Goal: Ask a question: Seek information or help from site administrators or community

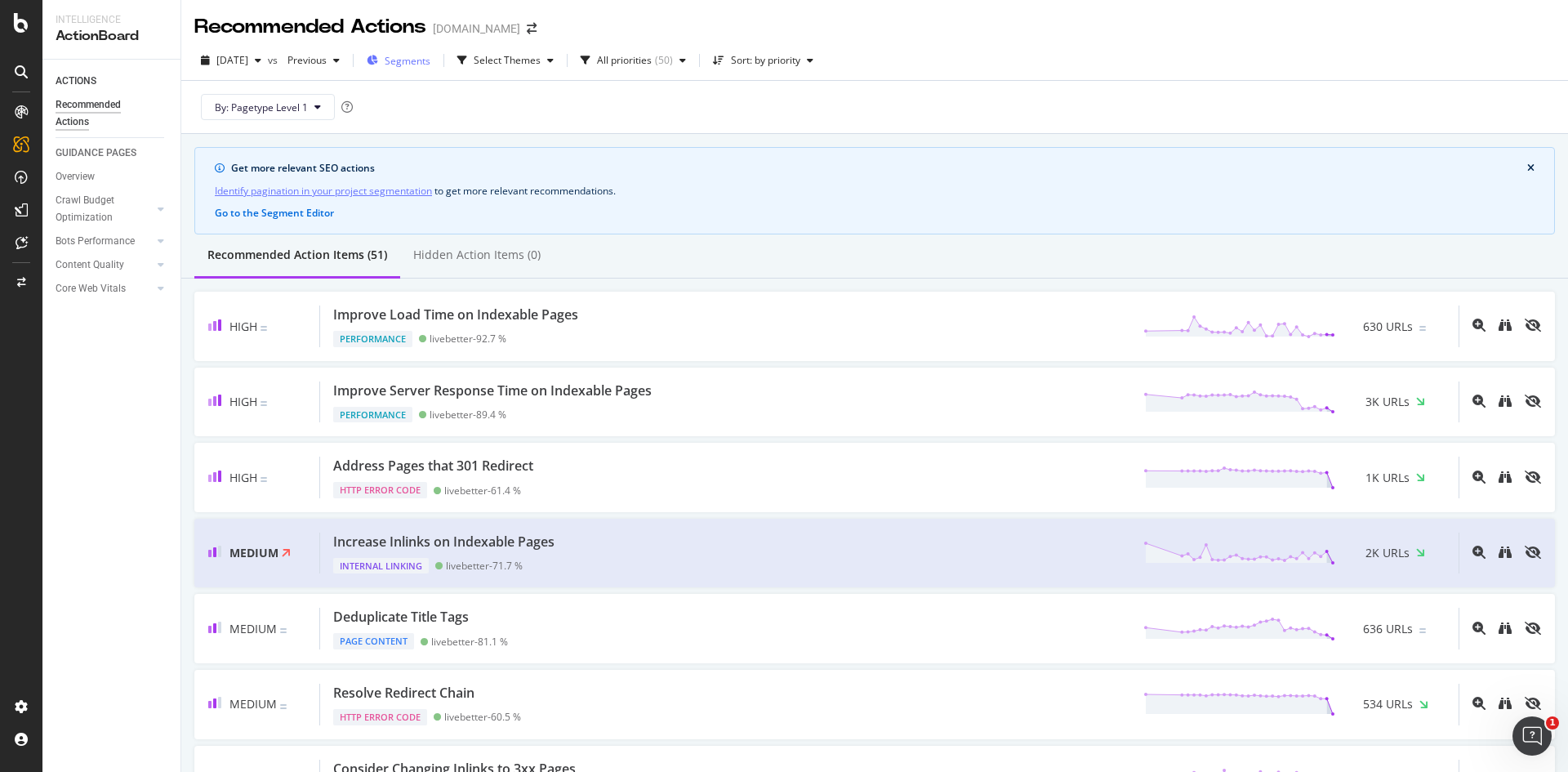
click at [430, 67] on span "Segments" at bounding box center [407, 61] width 46 height 14
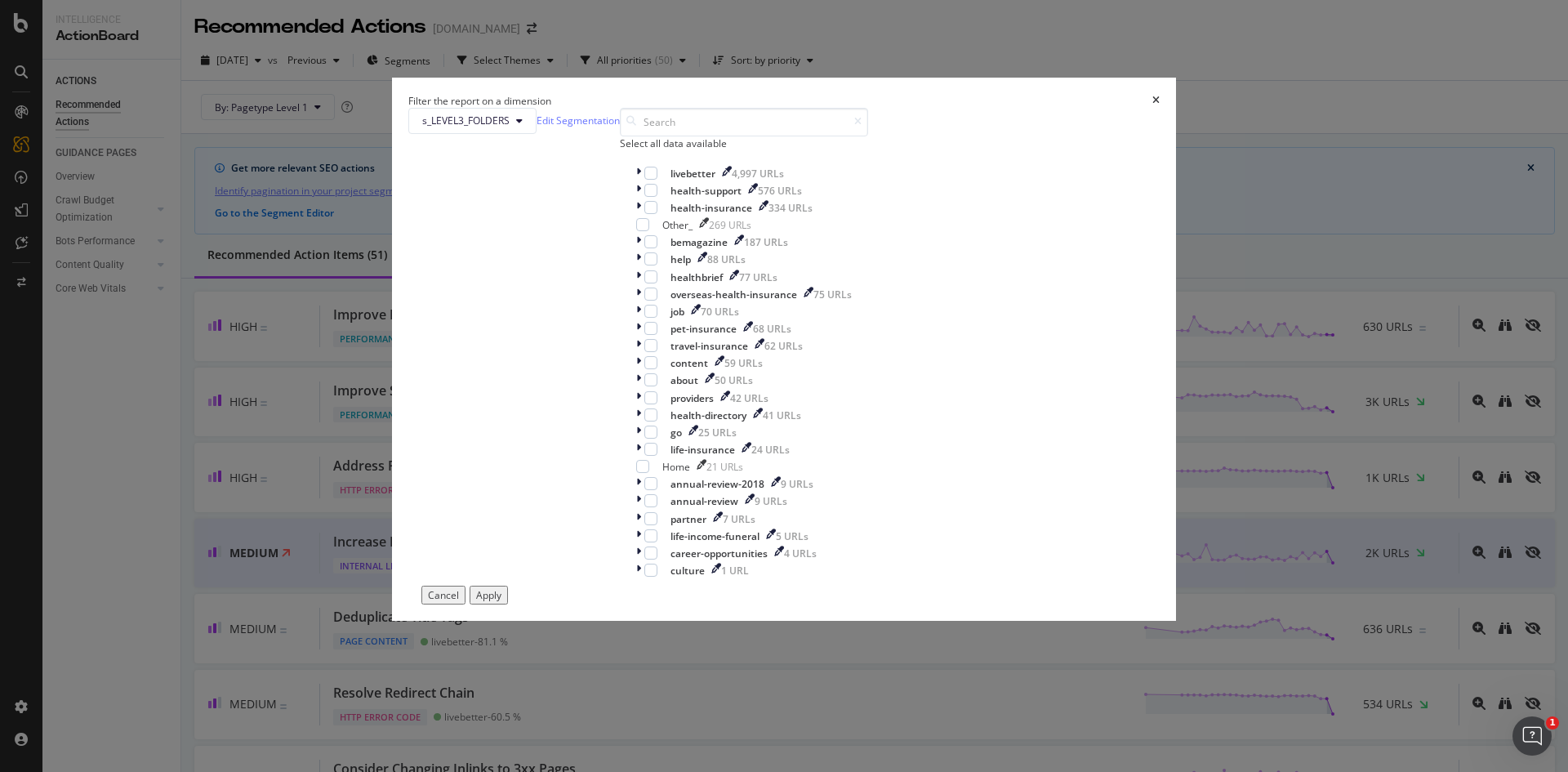
click at [459, 603] on div "Cancel" at bounding box center [444, 595] width 31 height 14
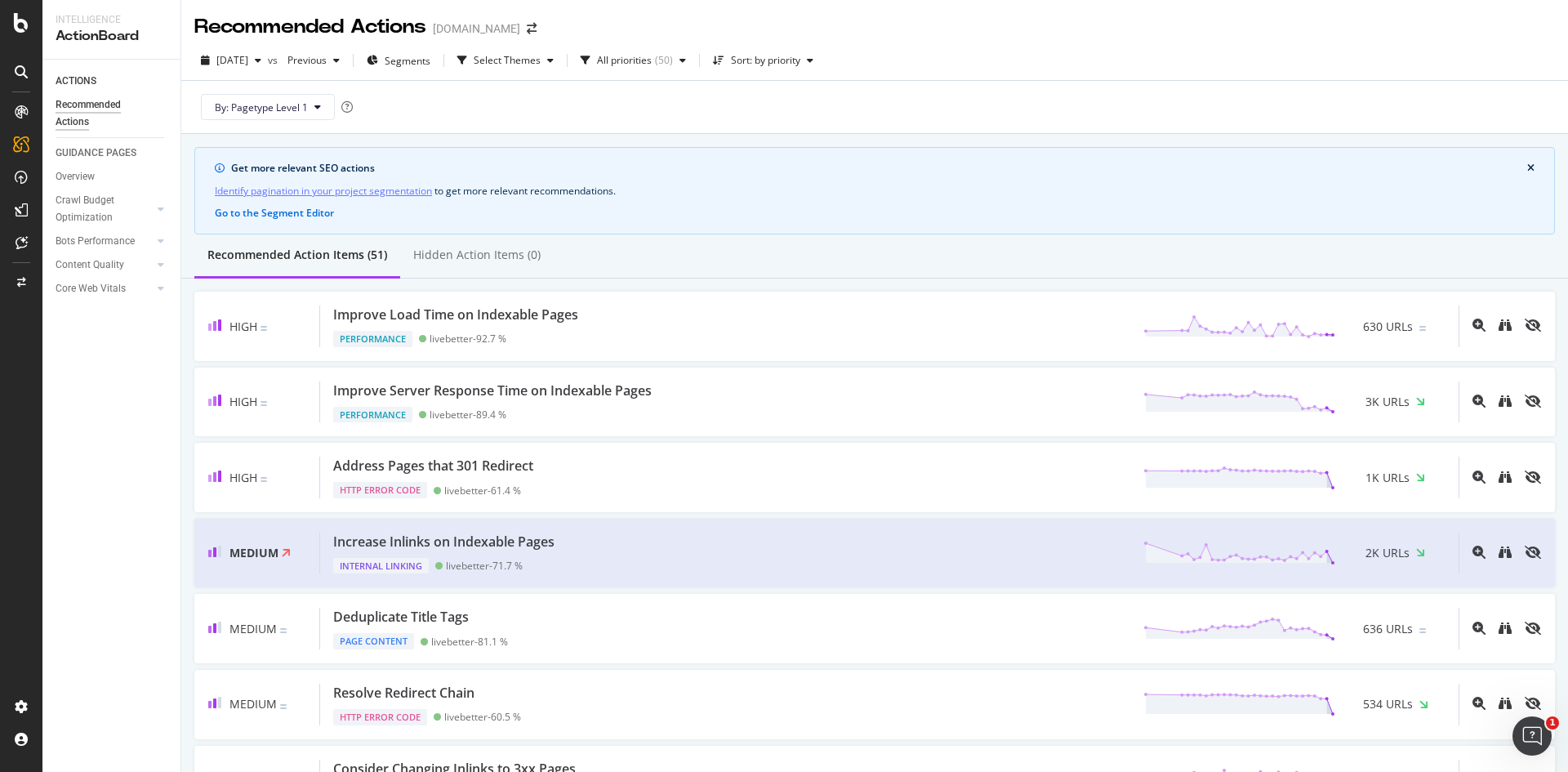
click at [72, 109] on div "Recommended Actions" at bounding box center [105, 113] width 98 height 34
click at [422, 61] on span "Segments" at bounding box center [407, 61] width 46 height 14
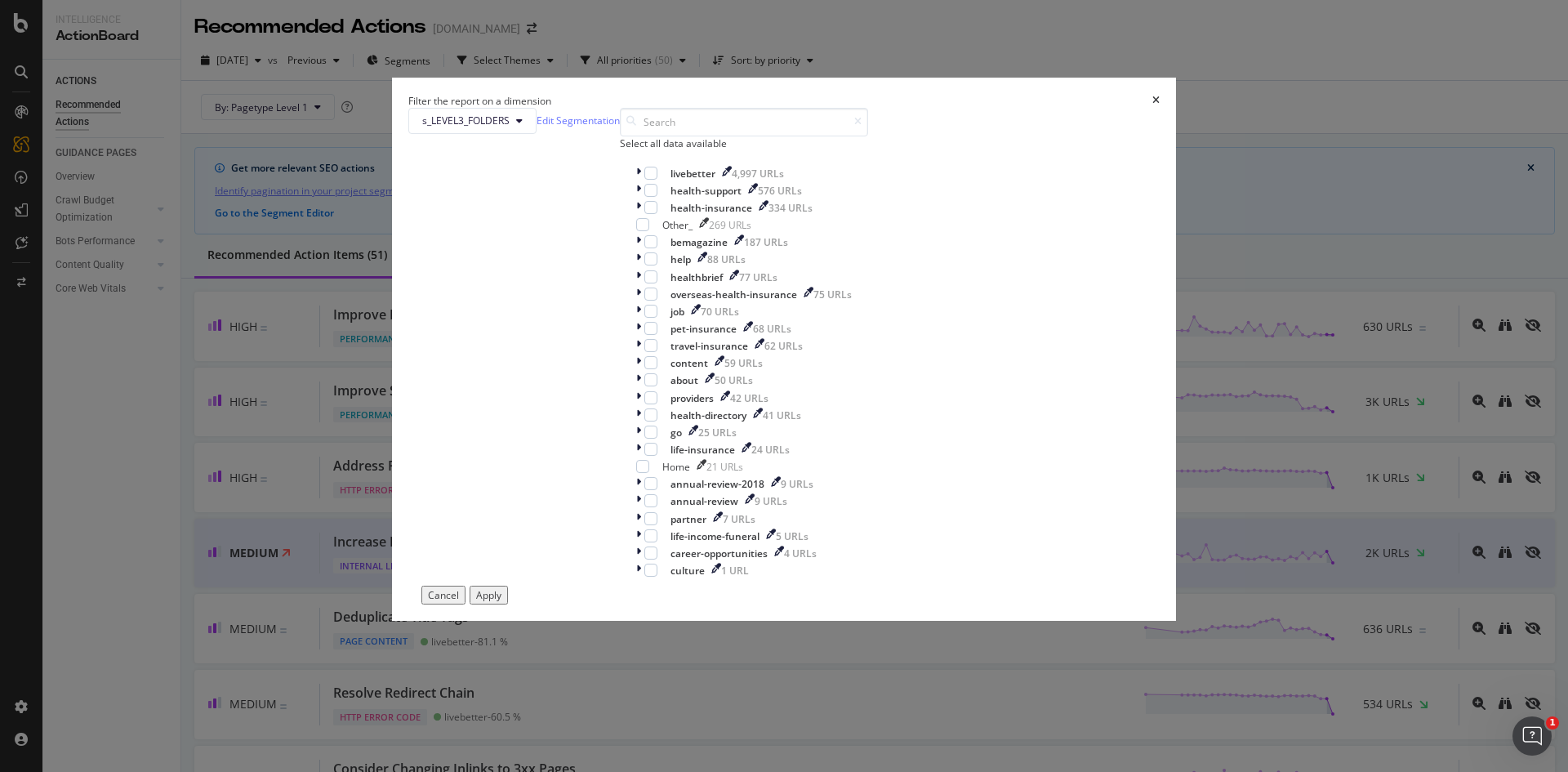
click at [459, 603] on div "Cancel" at bounding box center [444, 595] width 31 height 14
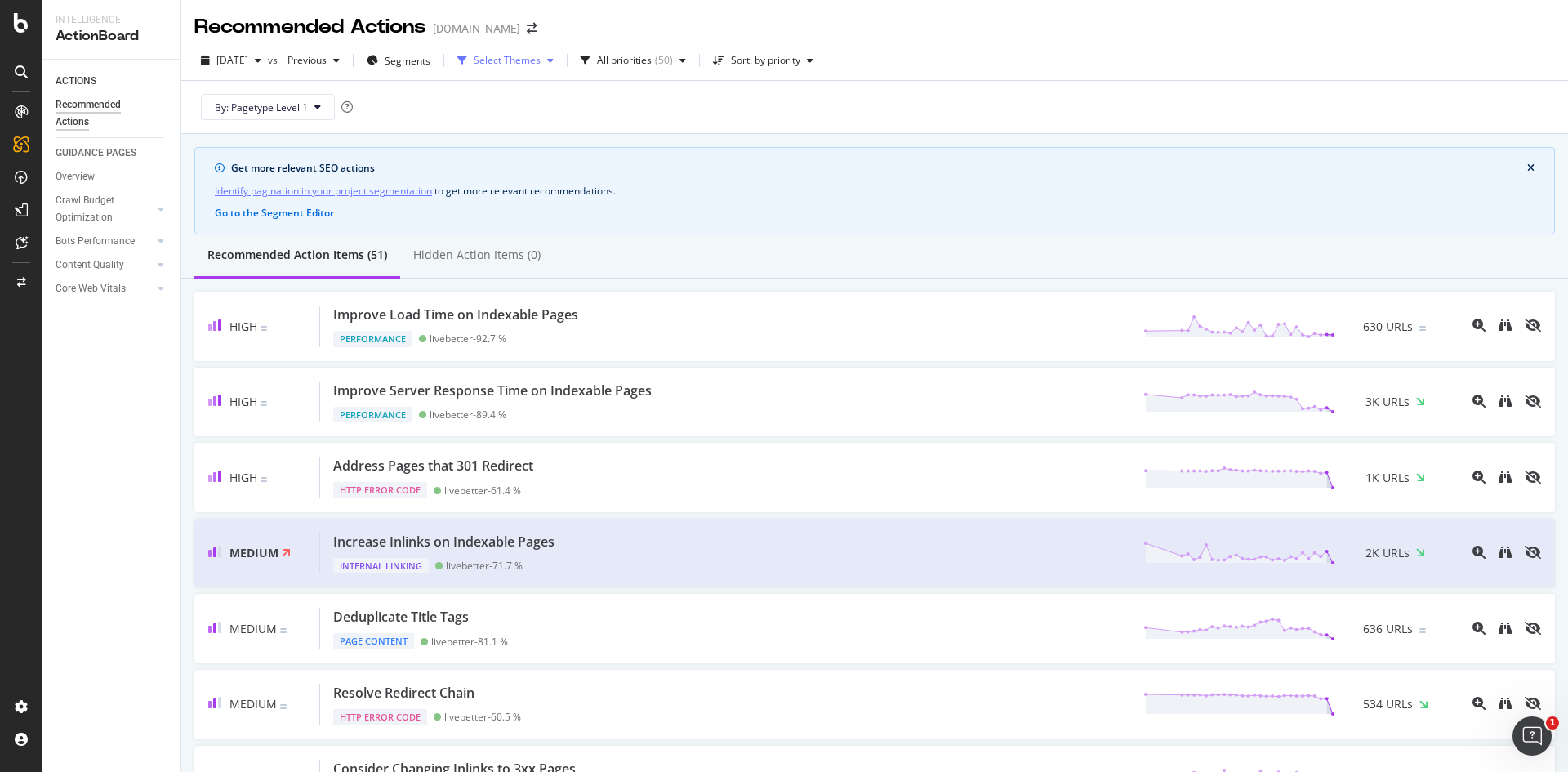
click at [541, 62] on div "Select Themes" at bounding box center [507, 61] width 67 height 10
click at [441, 91] on div "By: Pagetype Level 1" at bounding box center [874, 107] width 1360 height 52
click at [430, 68] on div "Segments" at bounding box center [398, 60] width 64 height 24
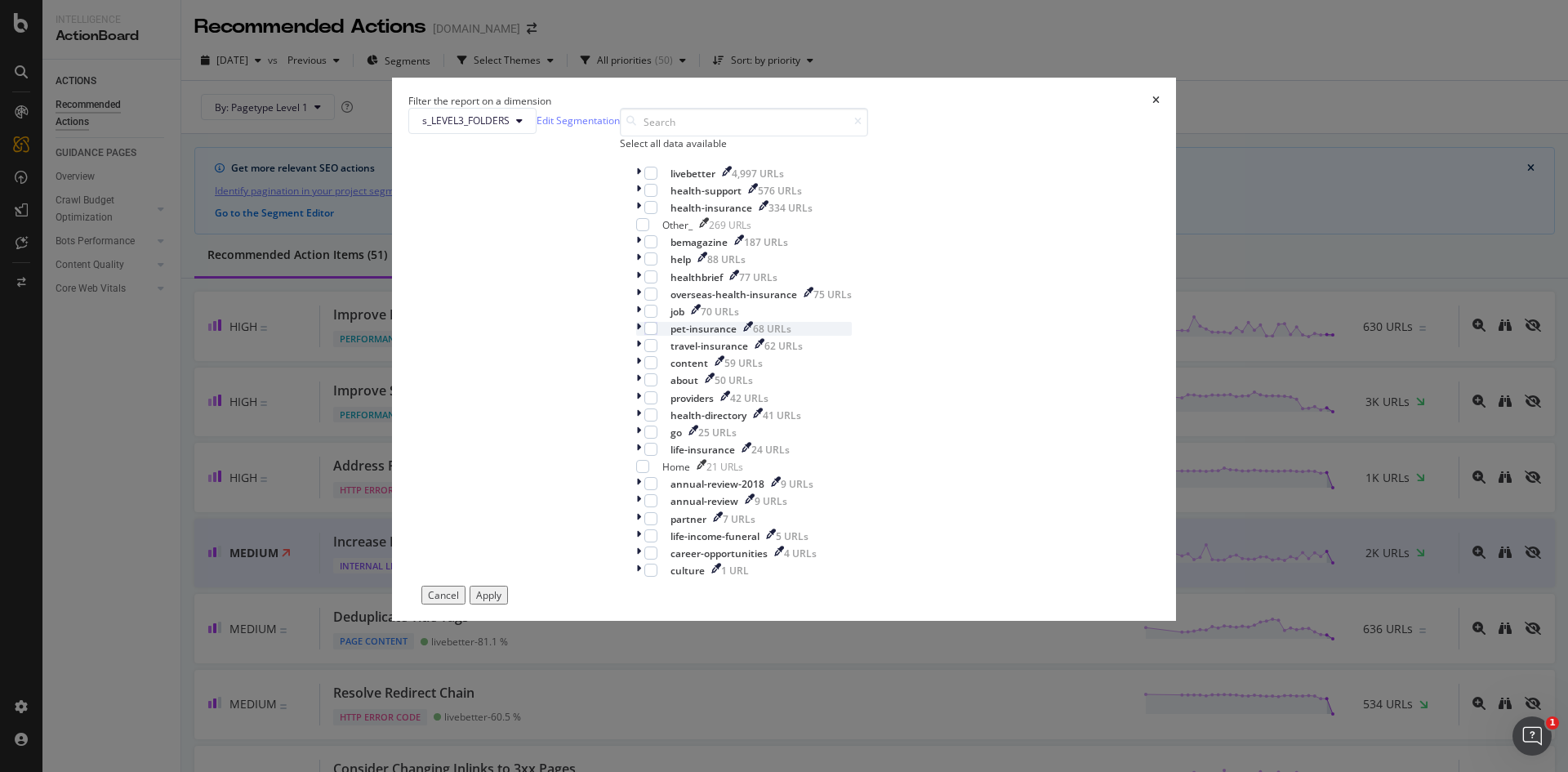
scroll to position [169, 0]
click at [620, 129] on link "Edit Segmentation" at bounding box center [578, 121] width 83 height 18
click at [1153, 106] on icon "times" at bounding box center [1157, 101] width 8 height 10
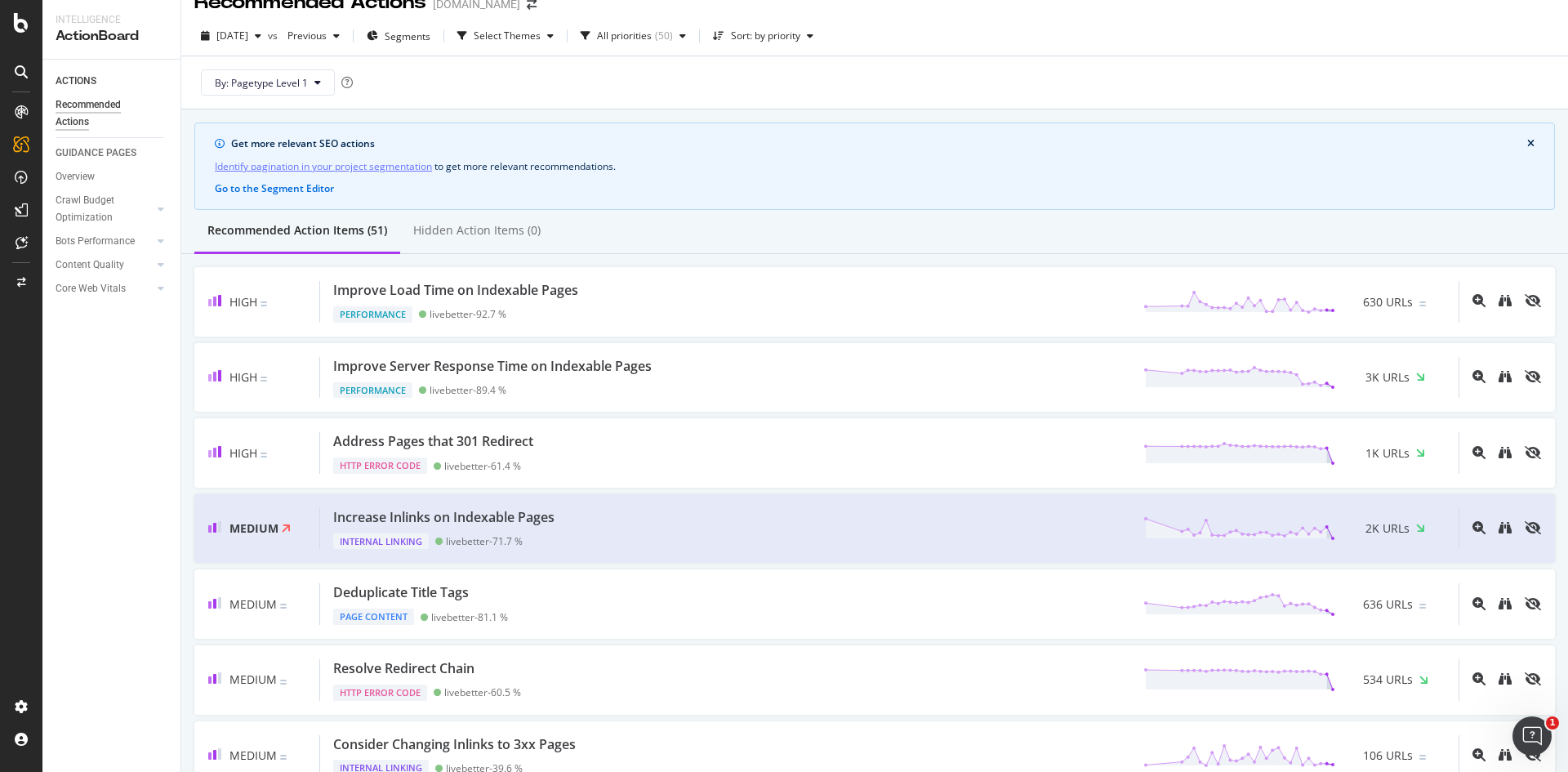
scroll to position [0, 0]
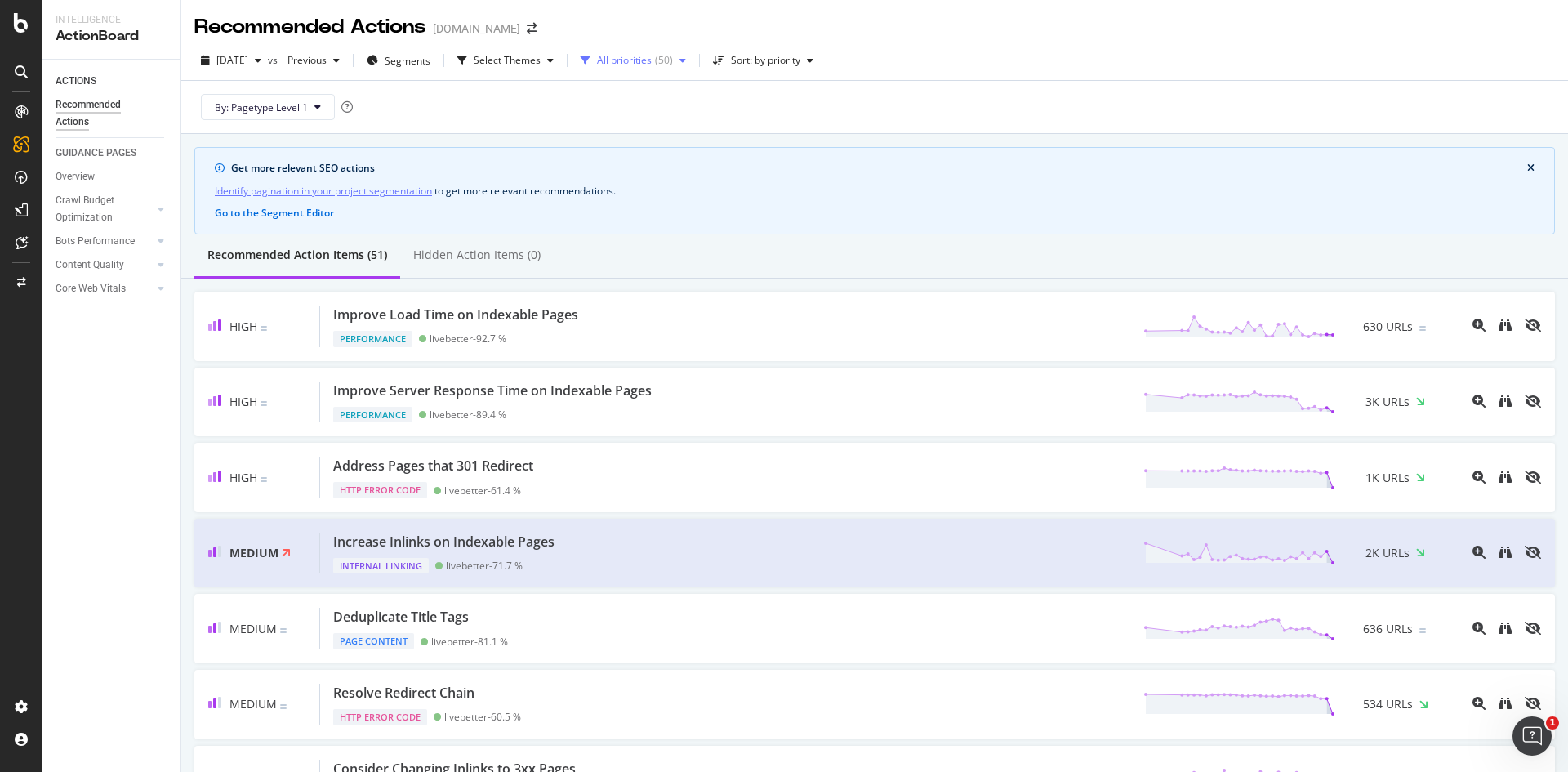
click at [686, 60] on icon "button" at bounding box center [683, 61] width 7 height 10
click at [769, 86] on div "By: Pagetype Level 1" at bounding box center [874, 107] width 1360 height 52
click at [100, 183] on div "SiteCrawler" at bounding box center [89, 183] width 58 height 17
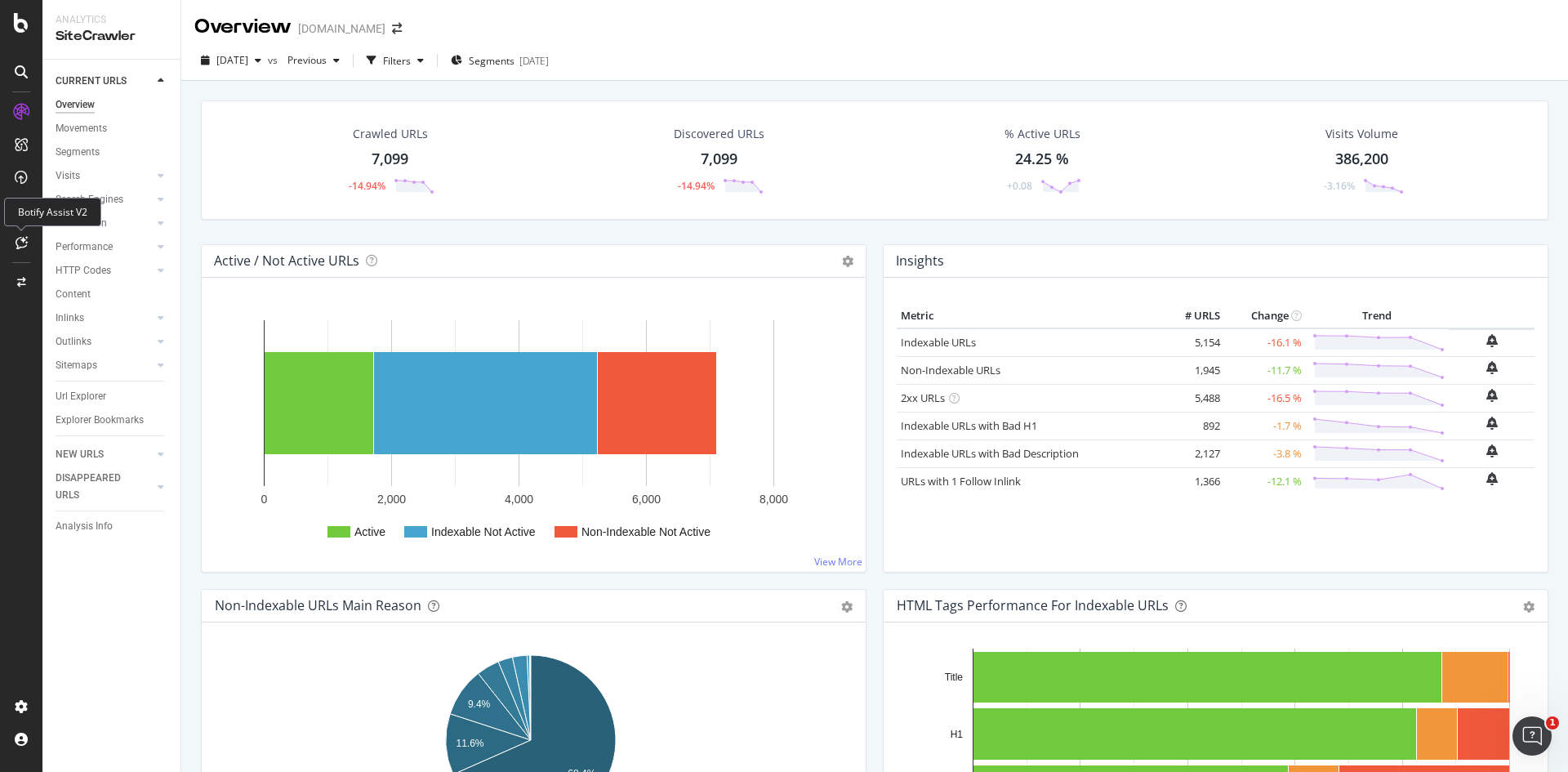
click at [23, 239] on icon at bounding box center [22, 242] width 13 height 13
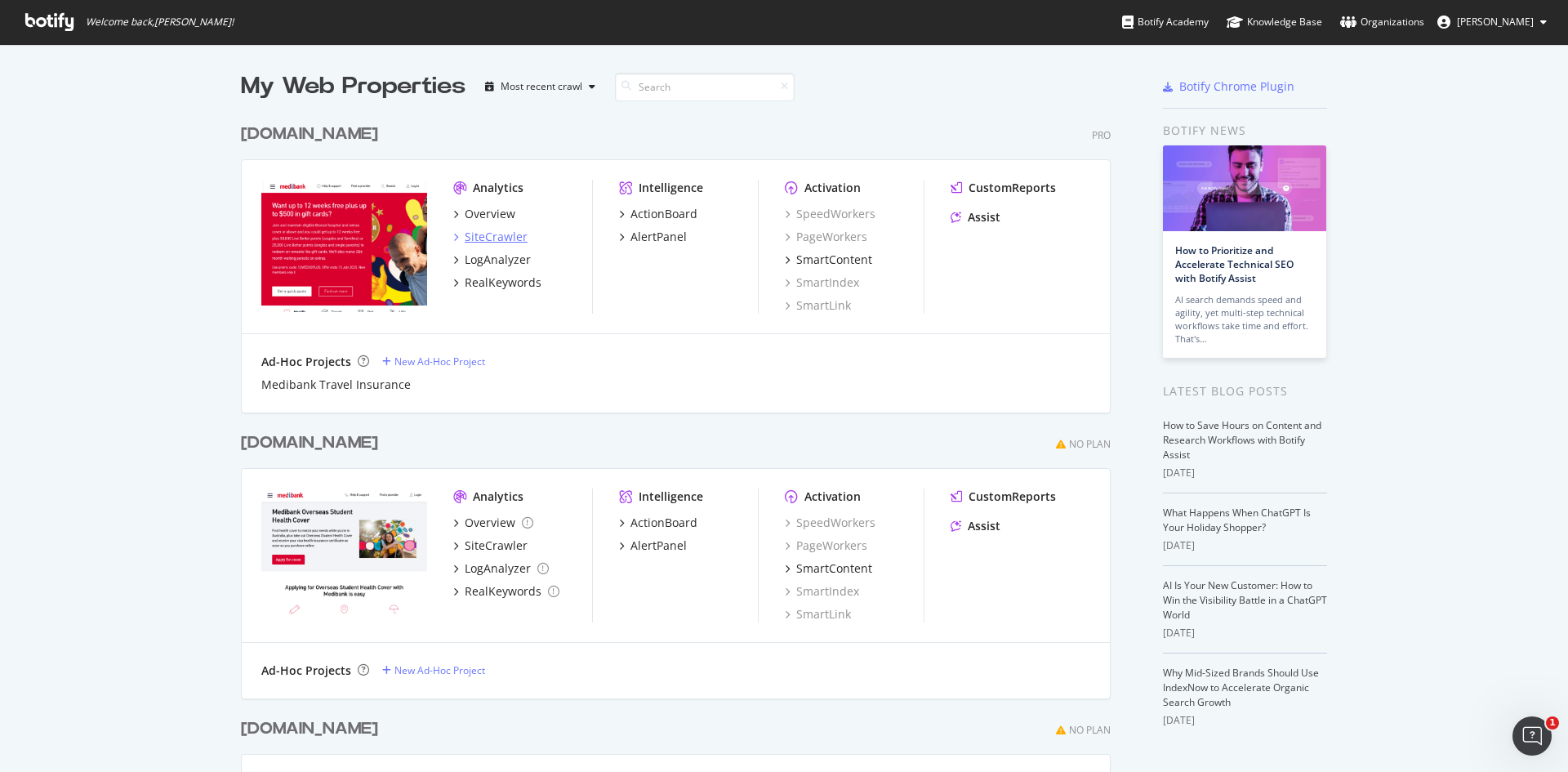
click at [453, 238] on icon "grid" at bounding box center [455, 237] width 5 height 8
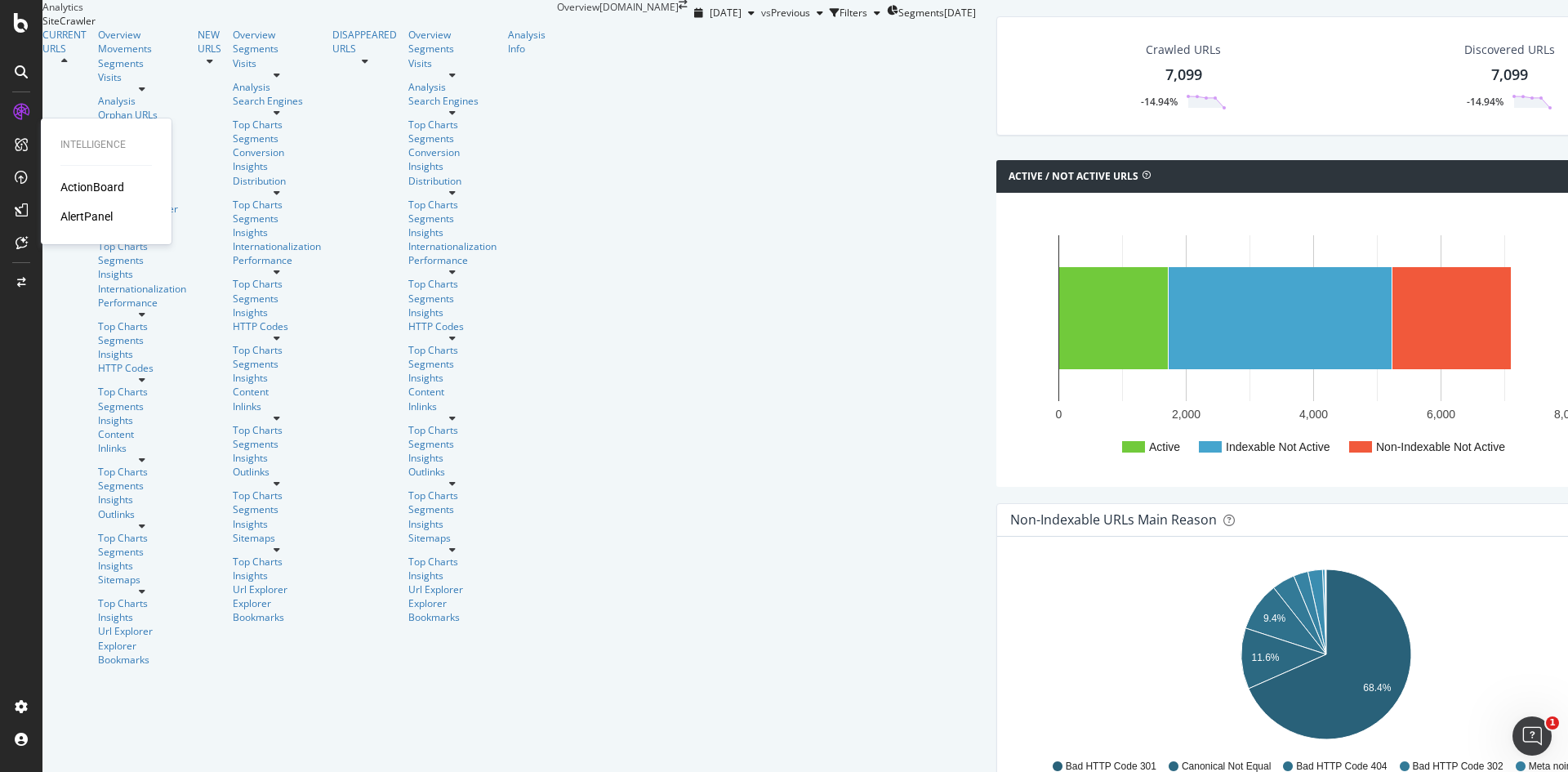
click at [86, 184] on div "ActionBoard" at bounding box center [92, 187] width 64 height 17
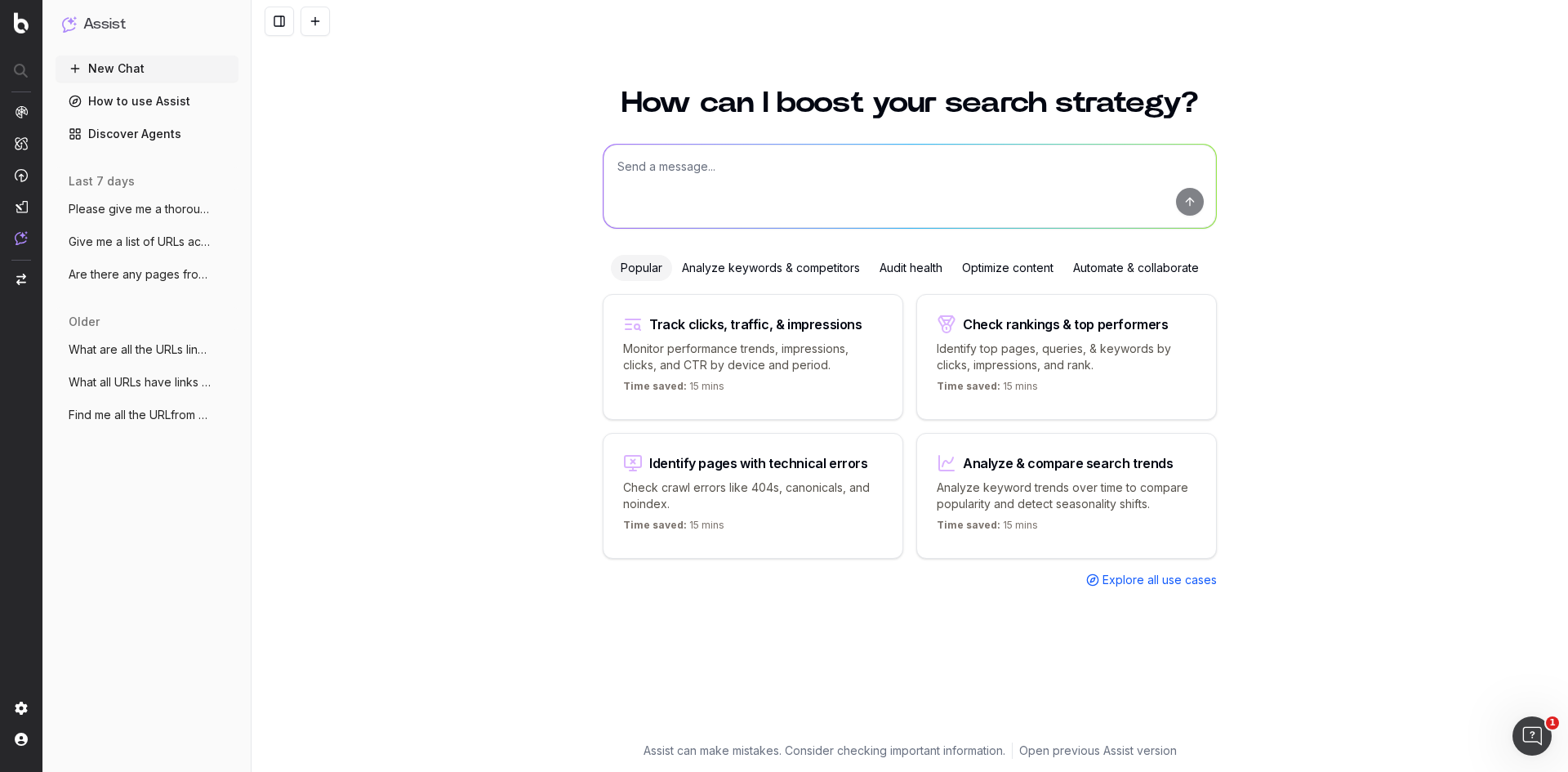
click at [859, 161] on textarea at bounding box center [909, 186] width 612 height 83
click at [705, 189] on textarea at bounding box center [909, 186] width 612 height 83
type textarea "If I give you a list of URLs can you find all the technical issues with each UR…"
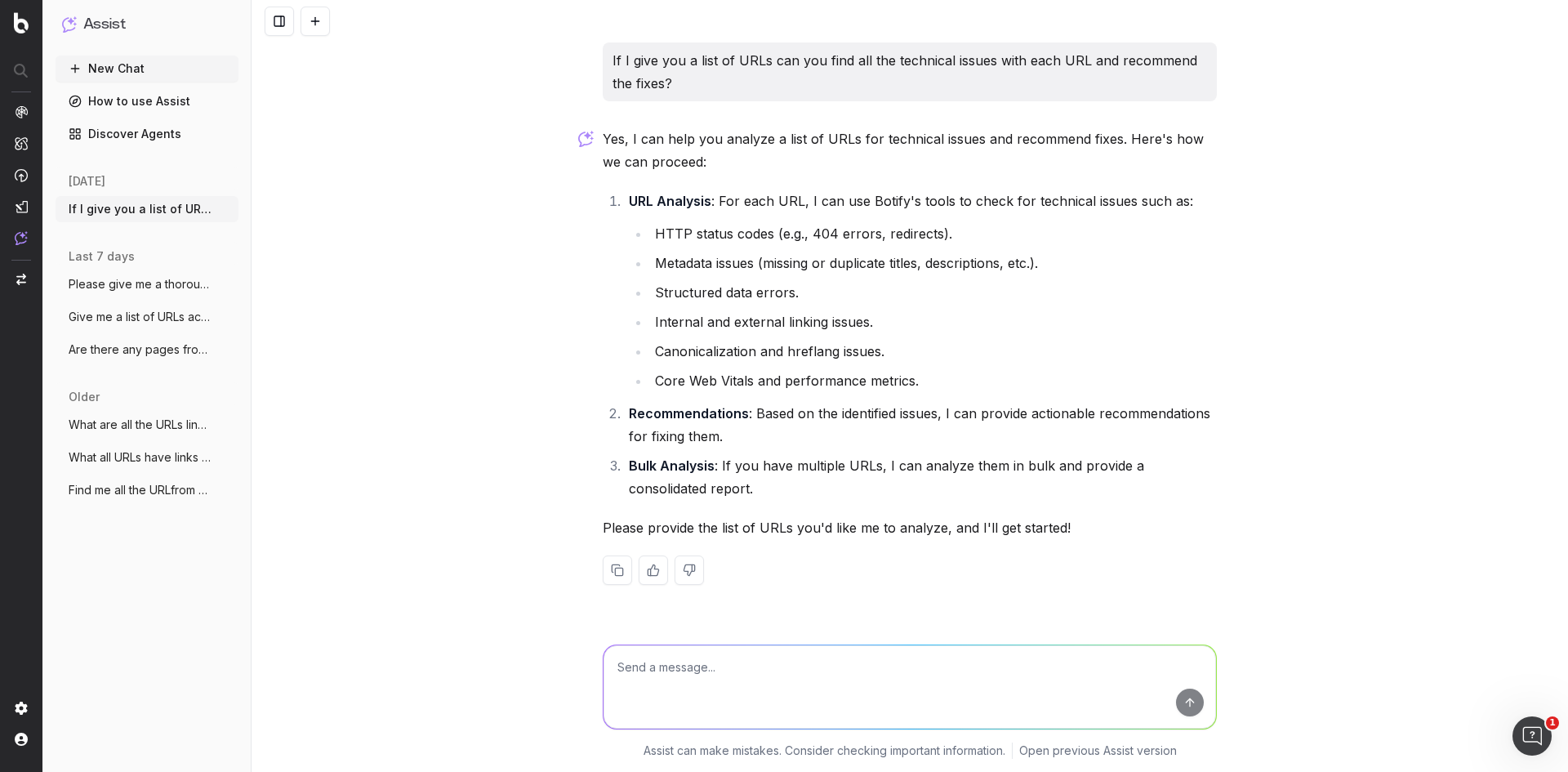
click at [769, 679] on textarea at bounding box center [909, 687] width 612 height 83
paste textarea "https://www.medibank.com.au/ https://www.medibank.com.au/health-insurance/find-…"
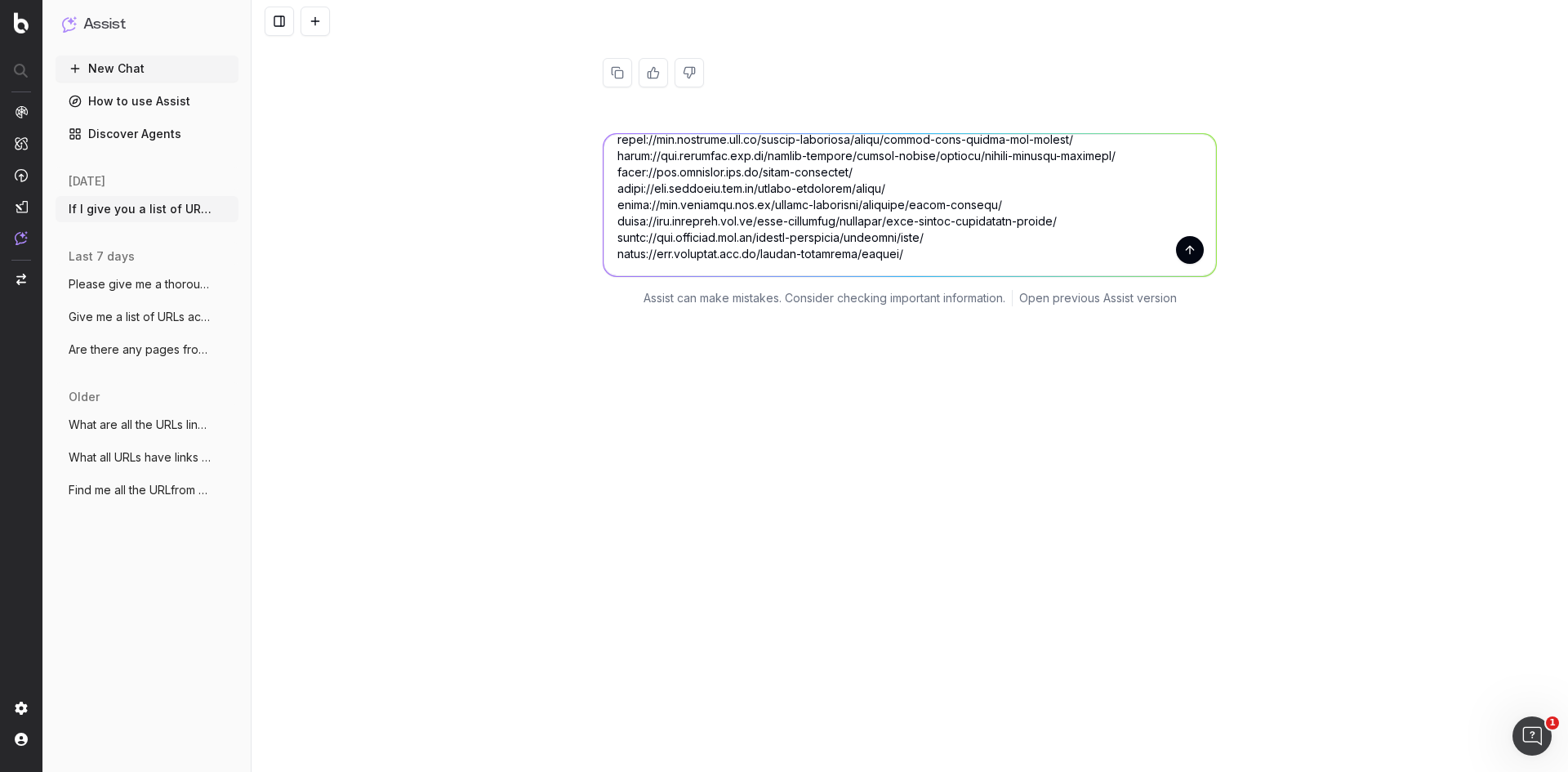
scroll to position [3479, 0]
type textarea "https://www.medibank.com.au/ https://www.medibank.com.au/health-insurance/find-…"
click at [1177, 247] on button "submit" at bounding box center [1190, 250] width 27 height 27
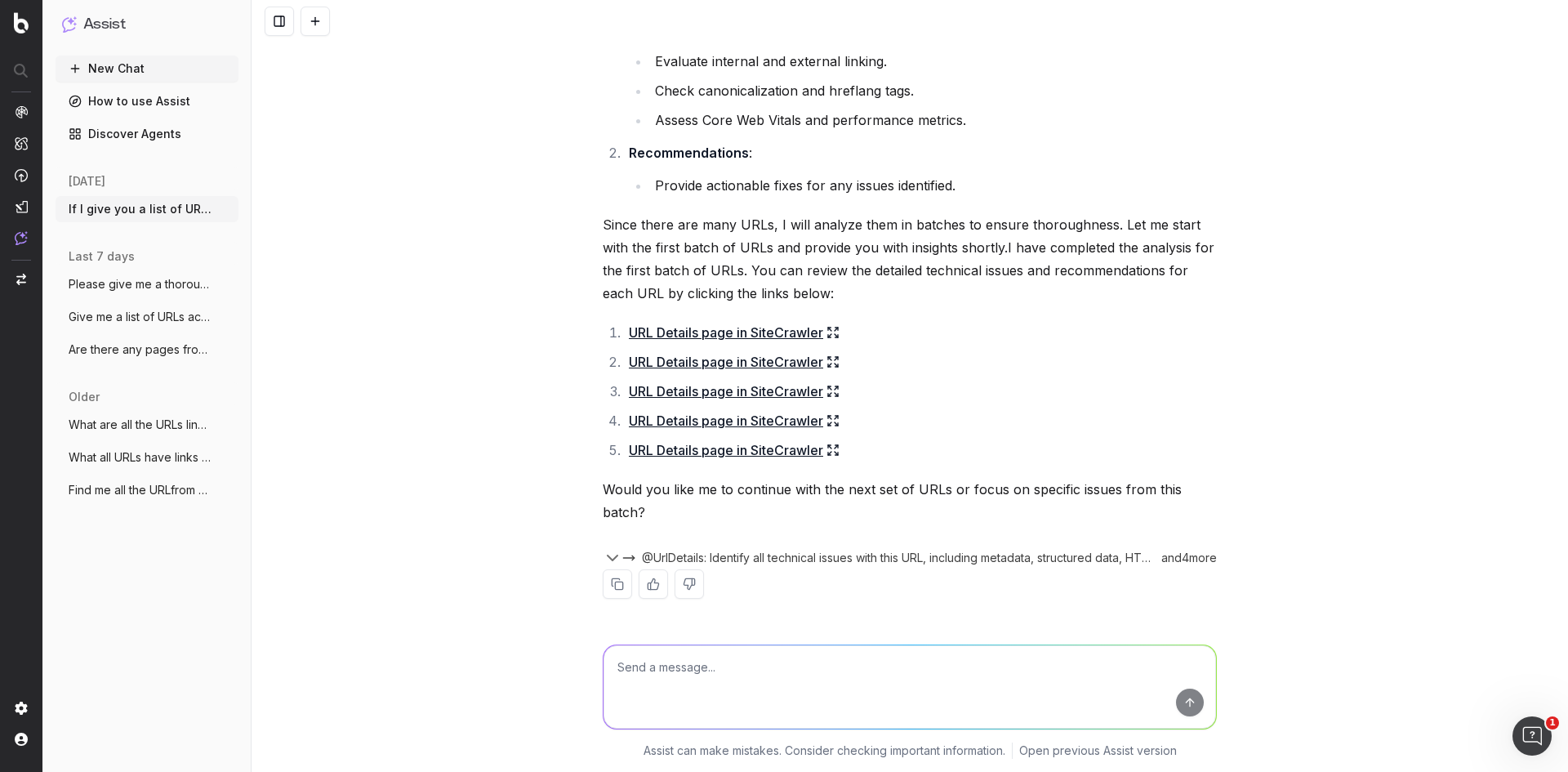
scroll to position [6273, 0]
click at [725, 681] on textarea at bounding box center [909, 687] width 612 height 83
type textarea "d"
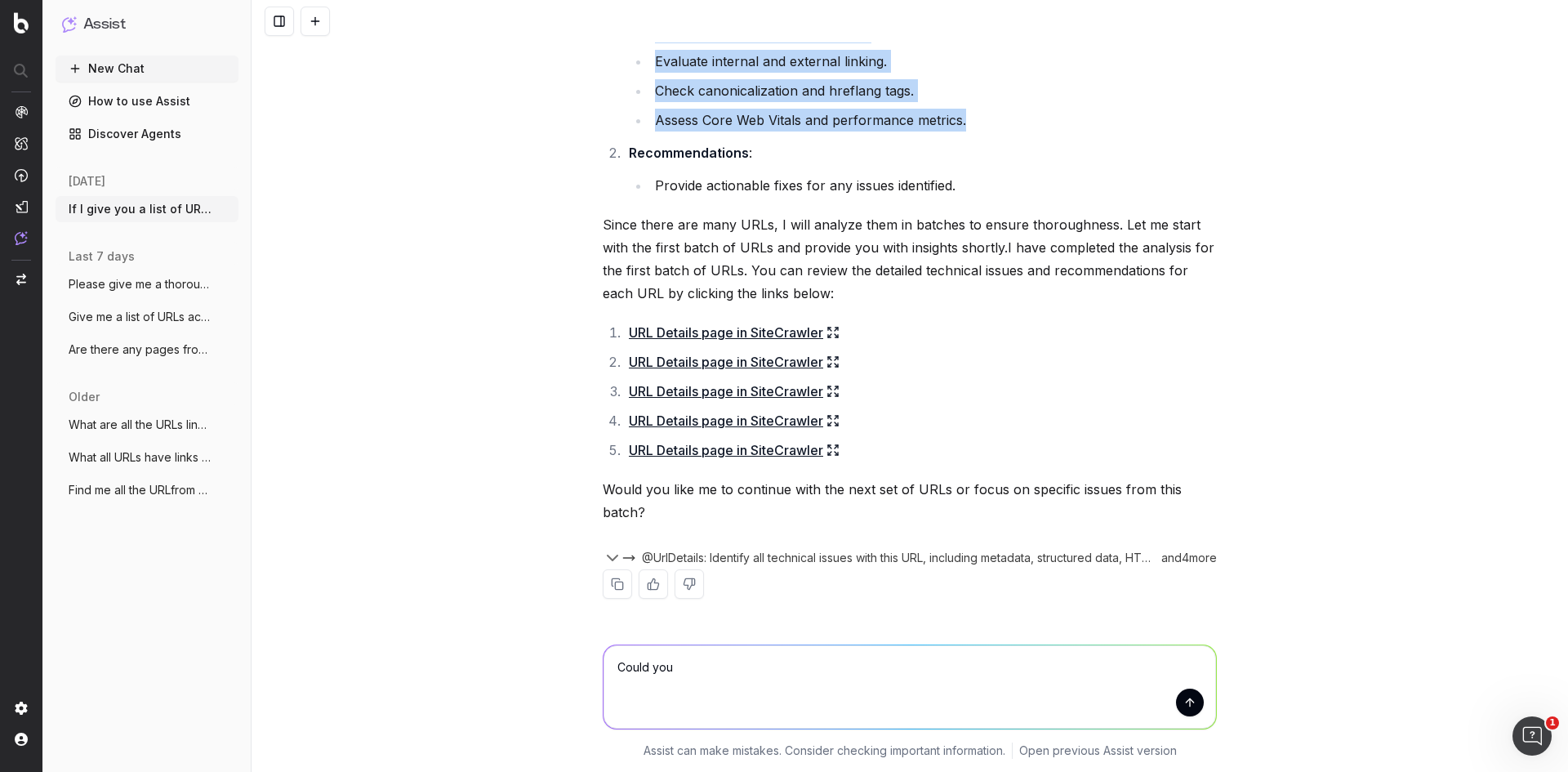
drag, startPoint x: 974, startPoint y: 328, endPoint x: 651, endPoint y: 169, distance: 360.0
click at [651, 131] on ul "Check for HTTP status codes (e.g., 404 errors, redirects, etc.). Analyze metada…" at bounding box center [923, 46] width 588 height 169
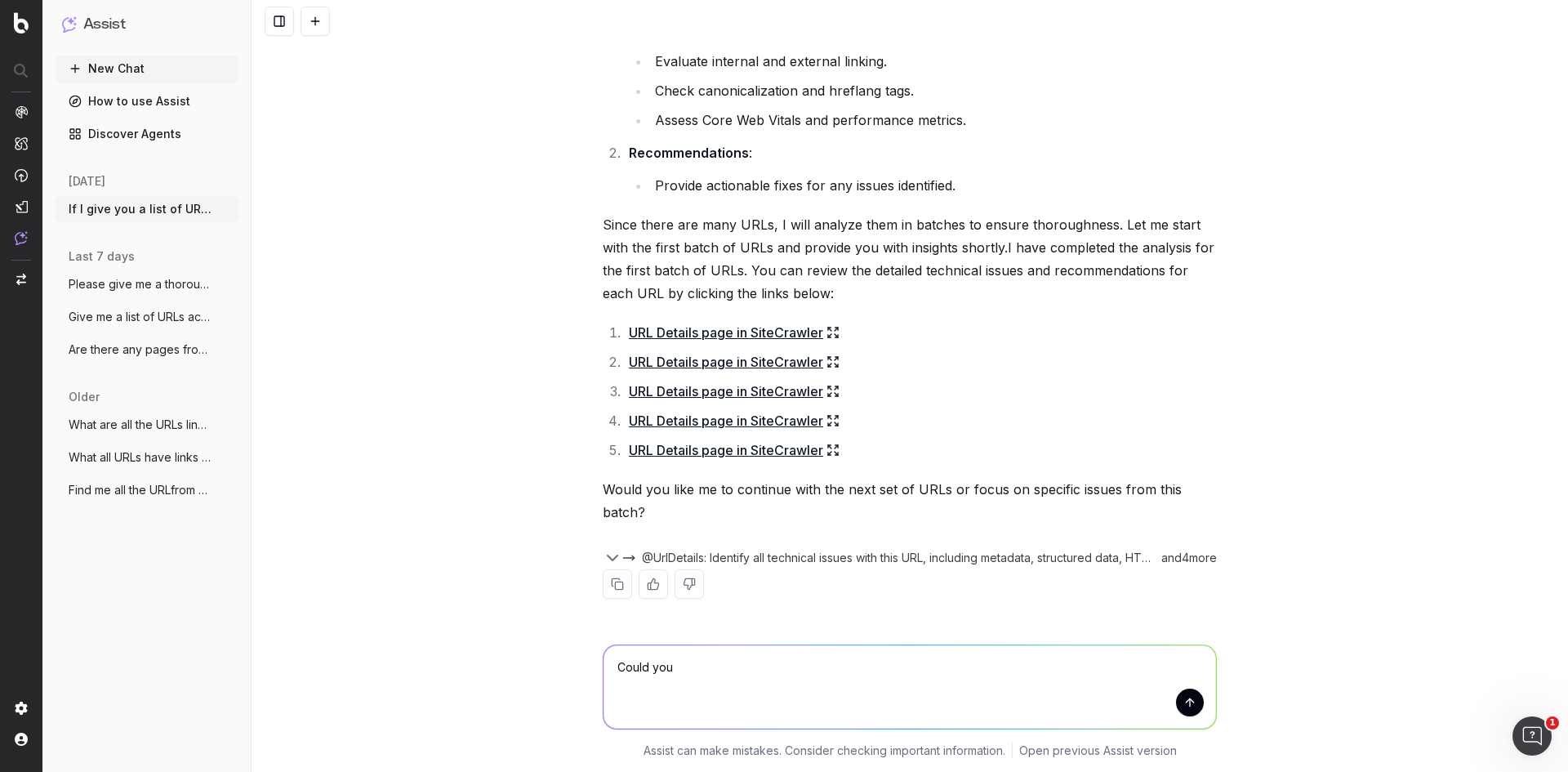
scroll to position [6079, 0]
click at [676, 668] on textarea "Could you" at bounding box center [909, 687] width 612 height 83
type textarea "Could you also look at issues such image alt tags in your technical analysis?"
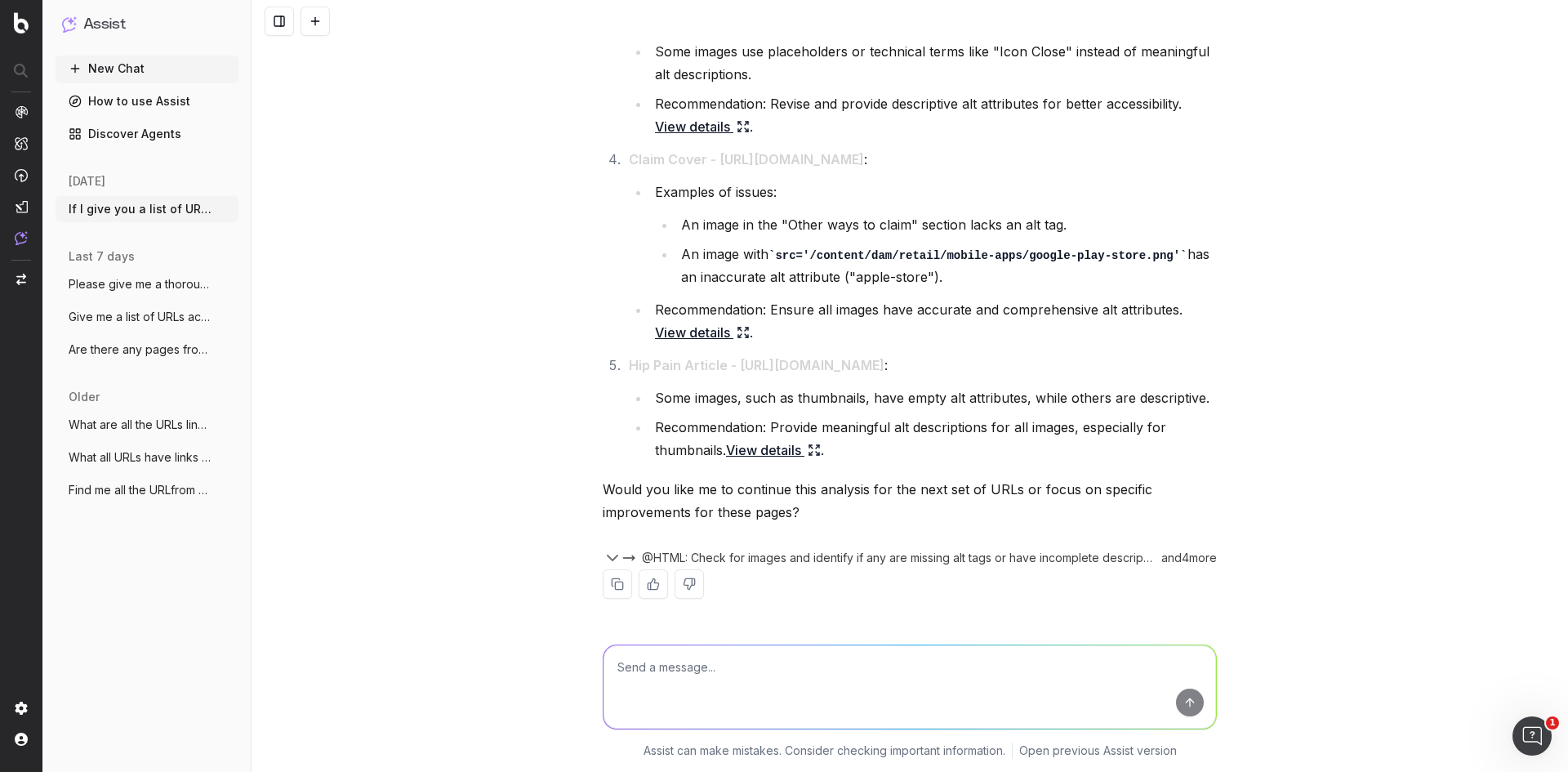
scroll to position [7427, 0]
click at [832, 667] on textarea at bounding box center [909, 687] width 612 height 83
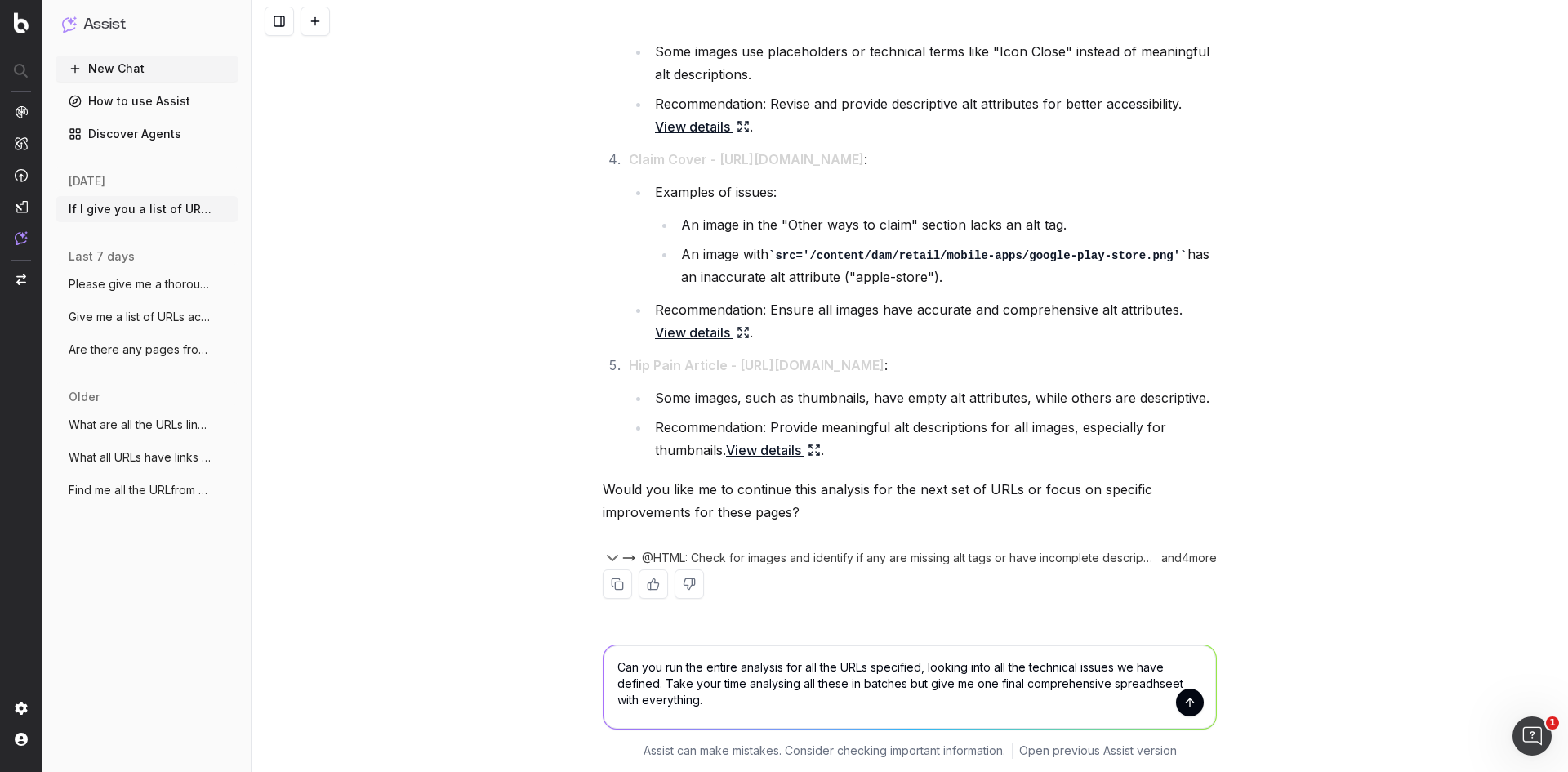
scroll to position [6921, 0]
type textarea "Can you run the entire analysis for all the URLs specified, looking into all th…"
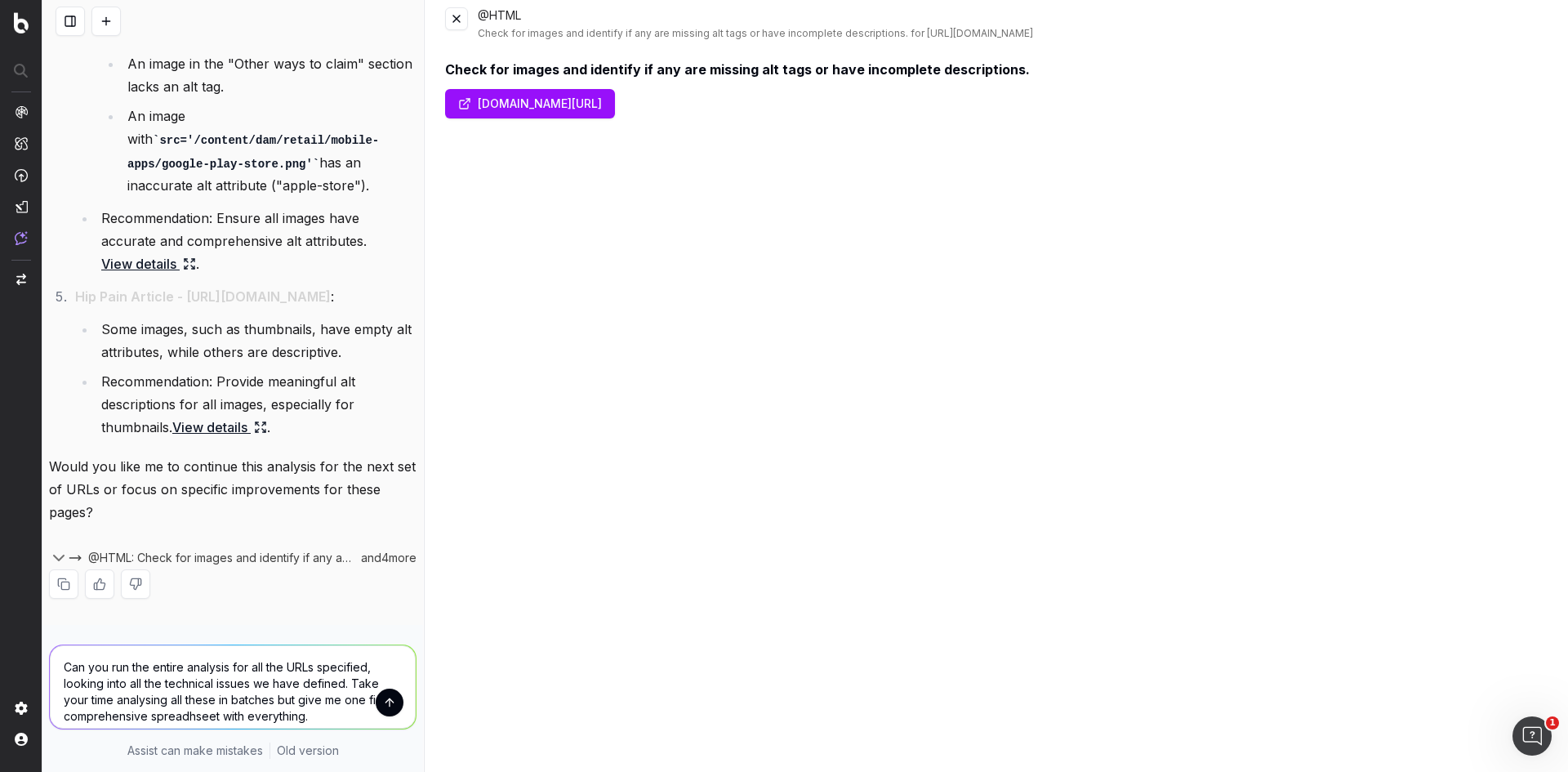
scroll to position [0, 0]
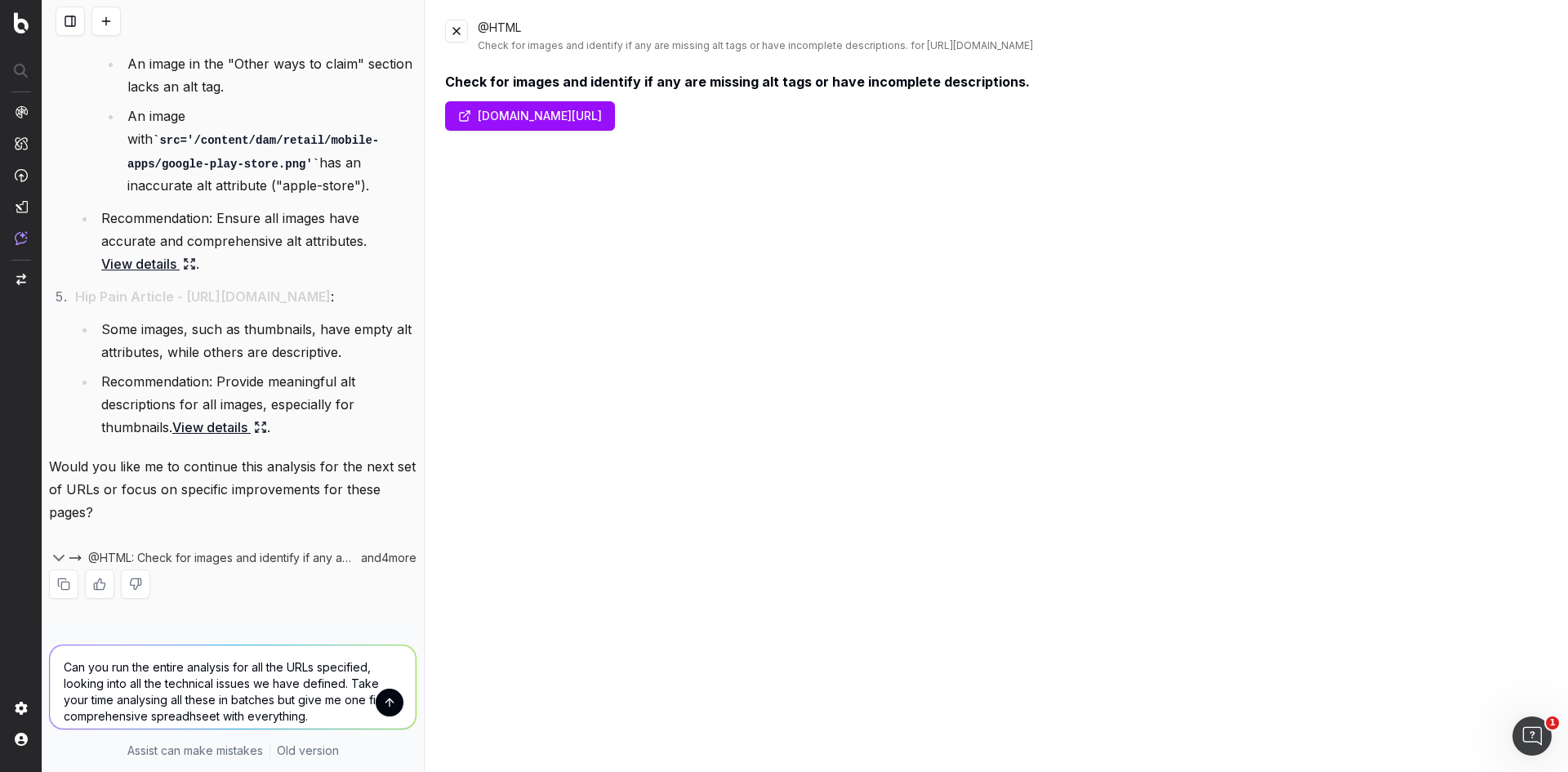
click at [459, 36] on button at bounding box center [455, 30] width 23 height 23
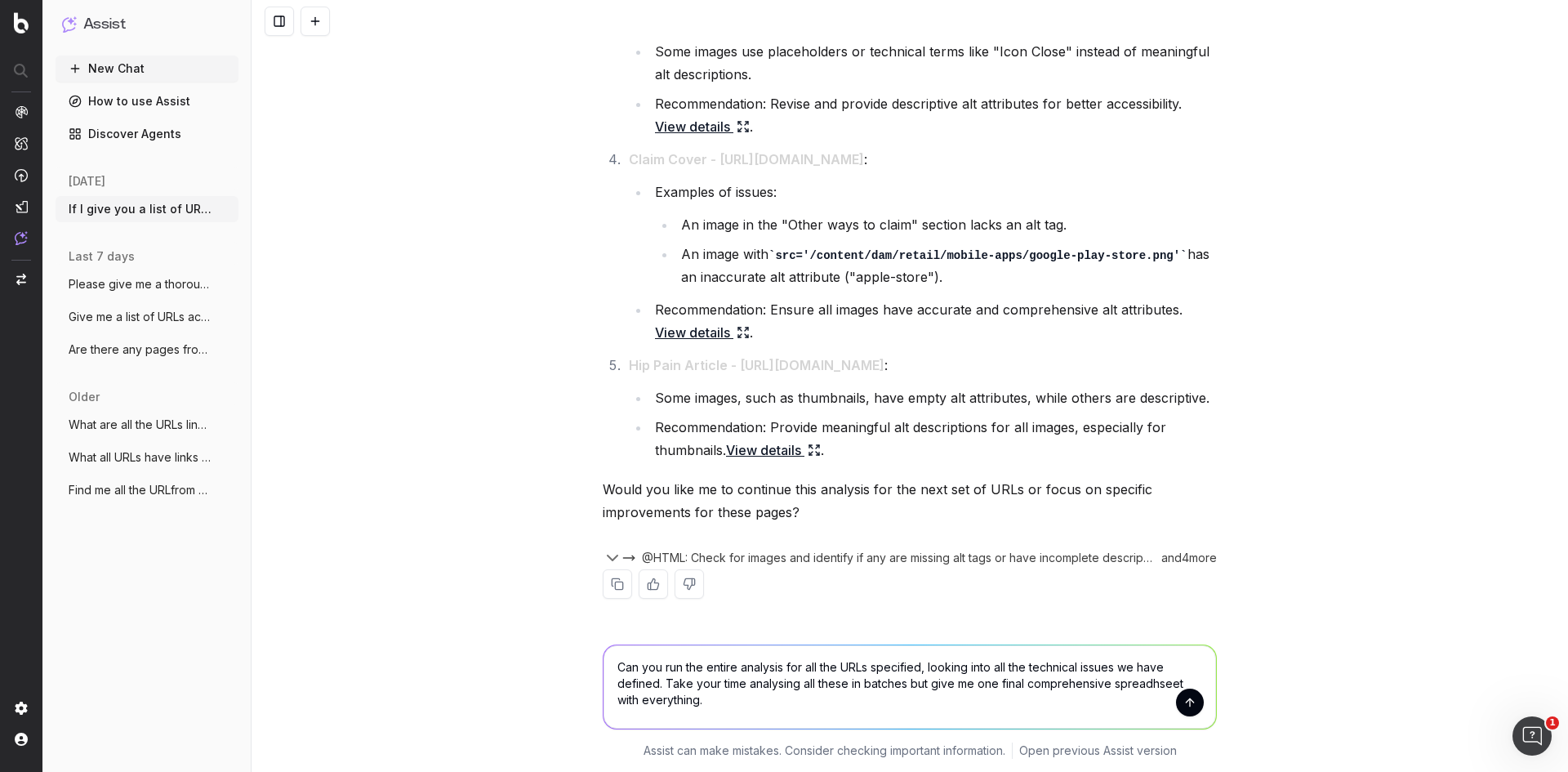
scroll to position [7427, 0]
click at [1179, 708] on button "submit" at bounding box center [1190, 702] width 27 height 27
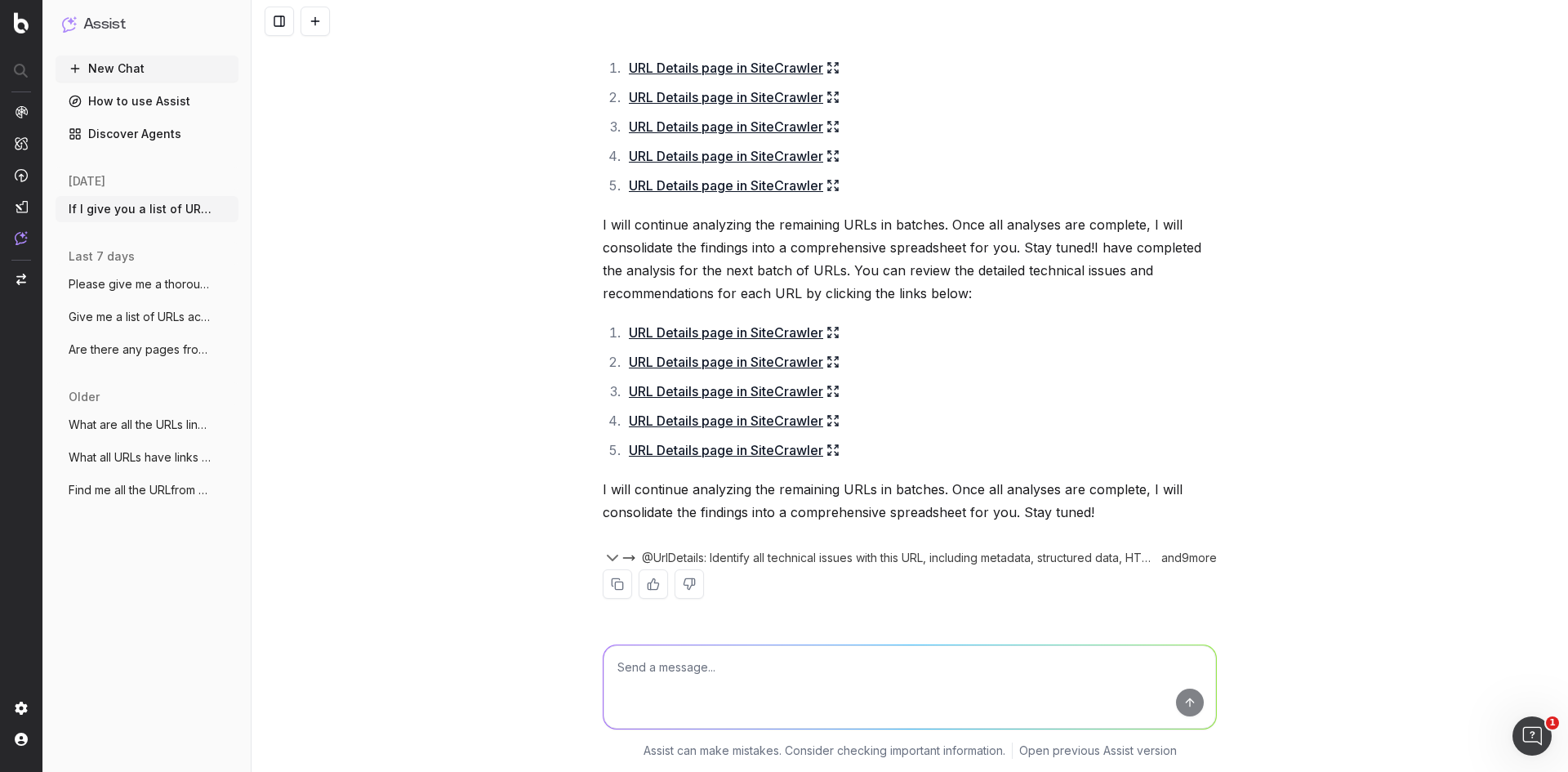
scroll to position [8243, 0]
click at [829, 74] on icon at bounding box center [832, 68] width 13 height 13
click at [797, 672] on textarea at bounding box center [909, 687] width 612 height 83
type textarea "How will you let me know when all done?"
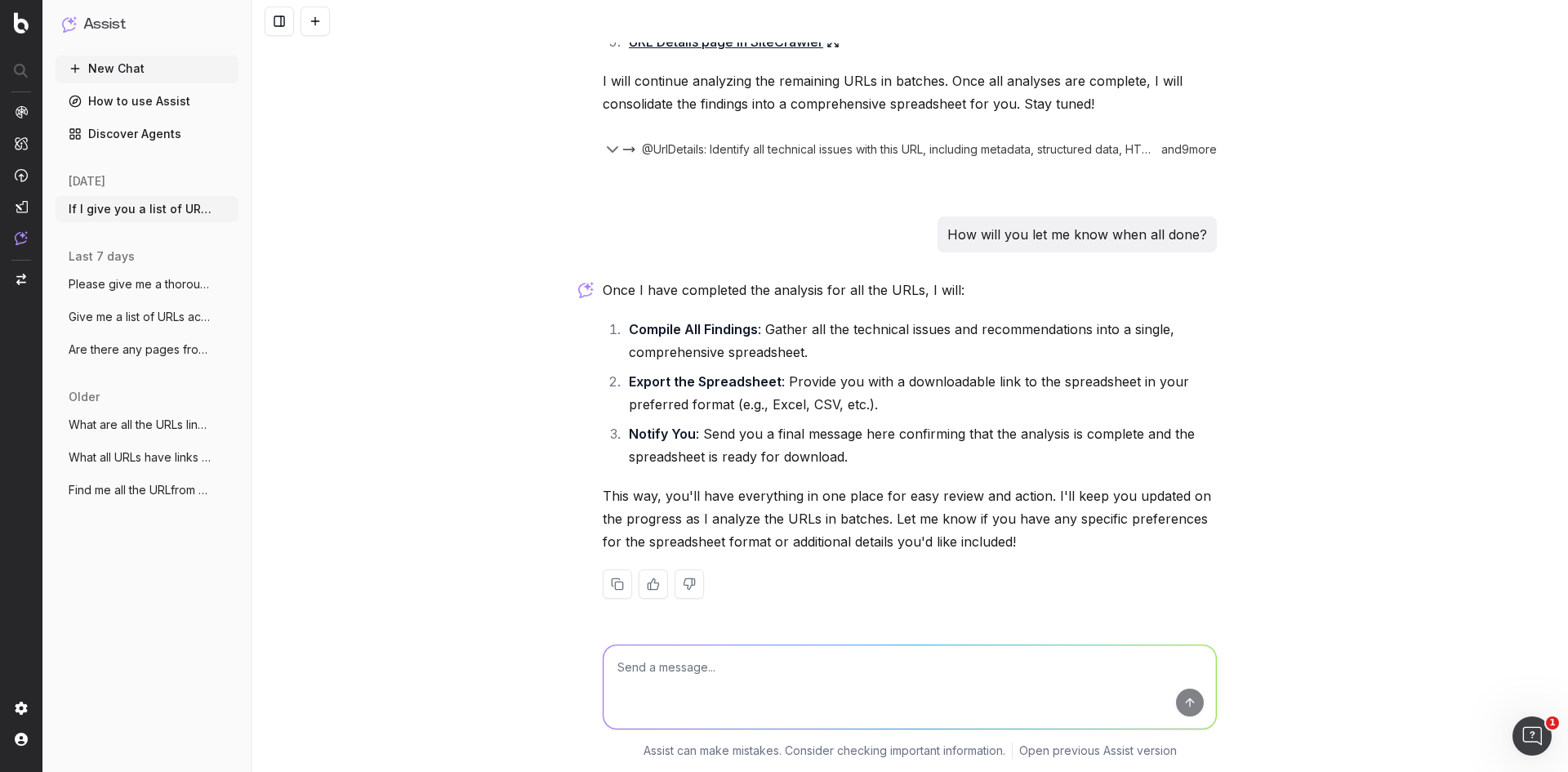
scroll to position [8960, 0]
type textarea "I'd like the spreadhseet in Excel format and I would also like you to include r…"
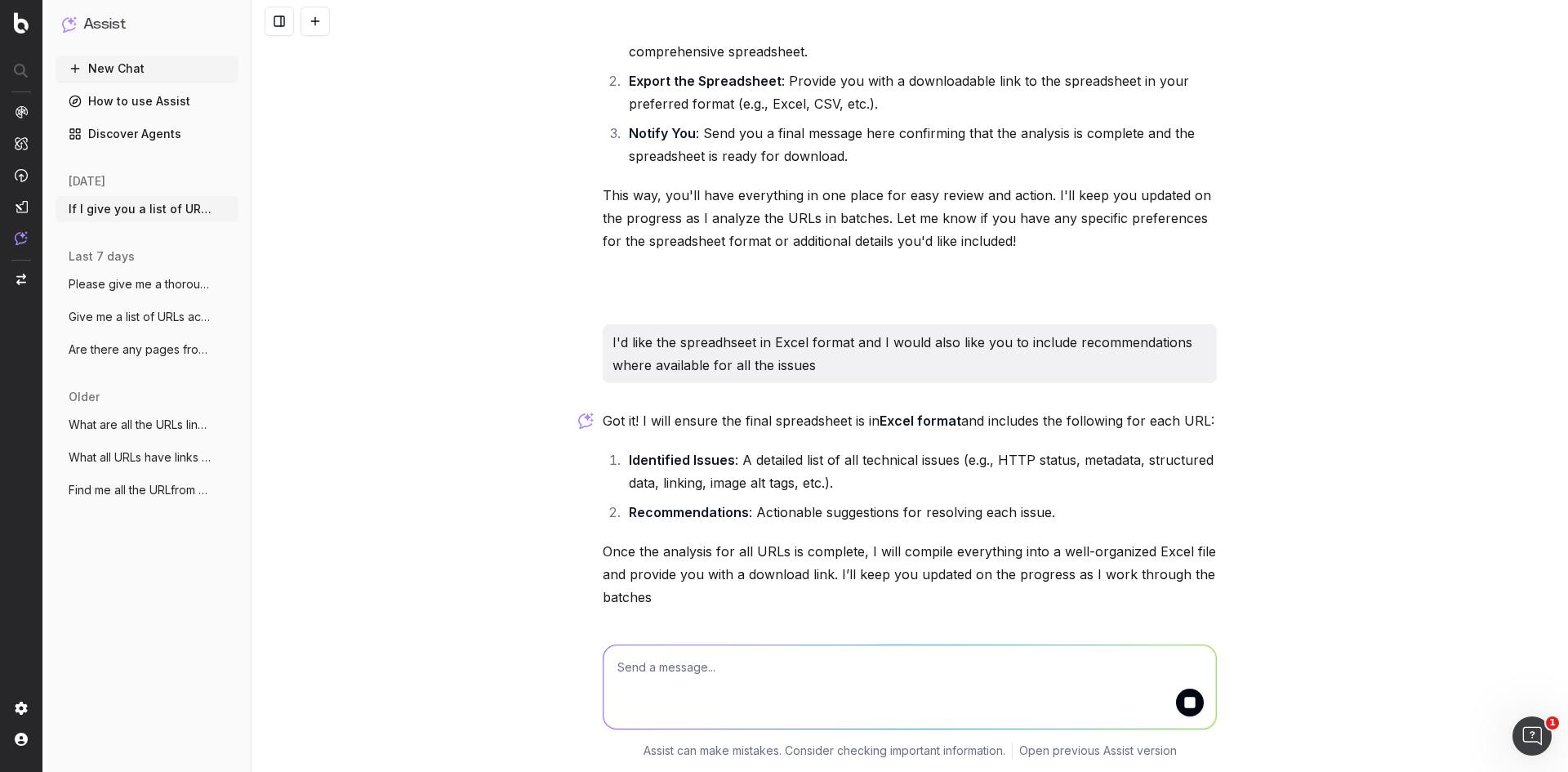
scroll to position [9316, 0]
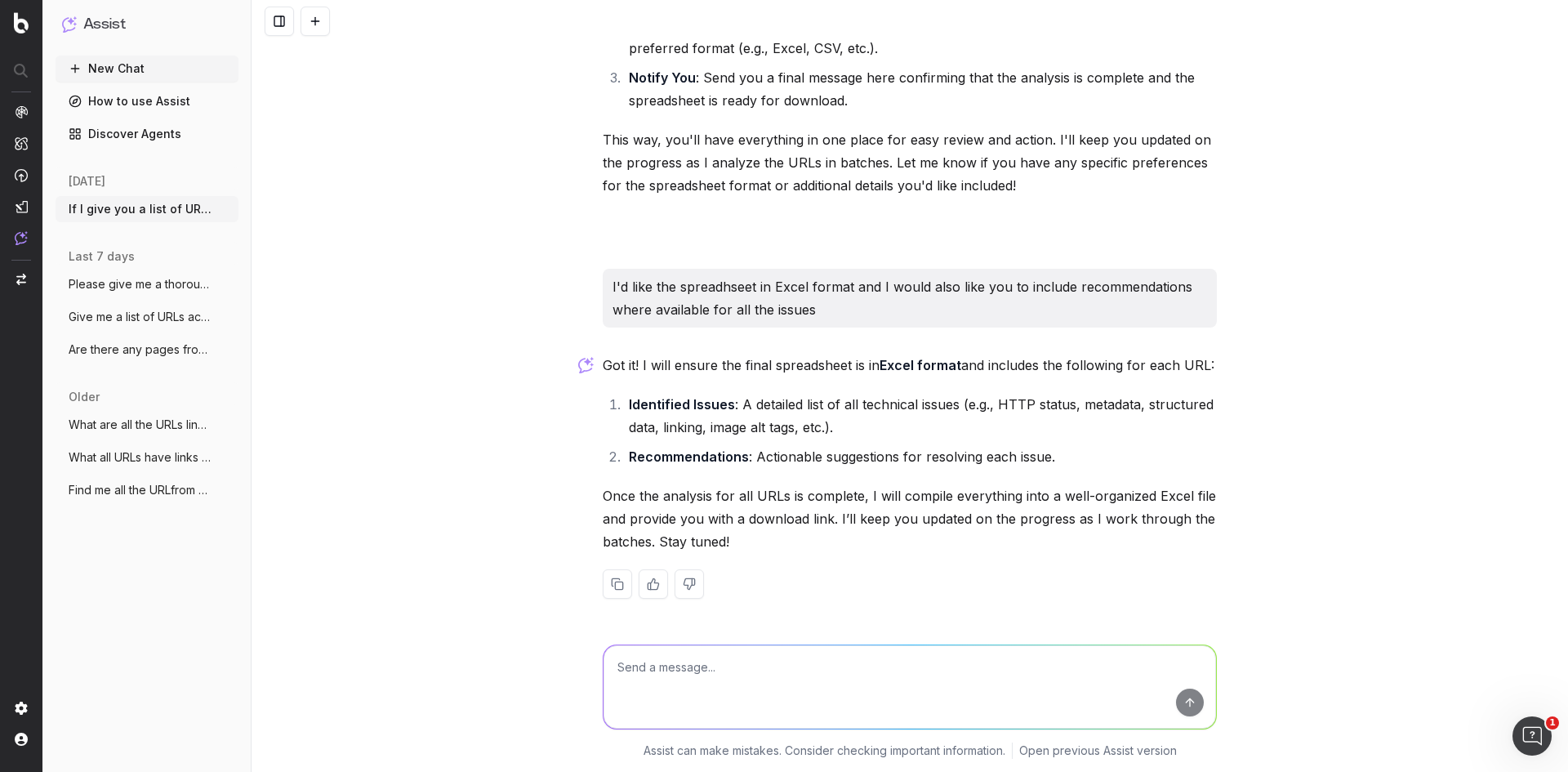
click at [828, 676] on textarea at bounding box center [909, 687] width 612 height 83
type textarea "How much longer do you think it will take?"
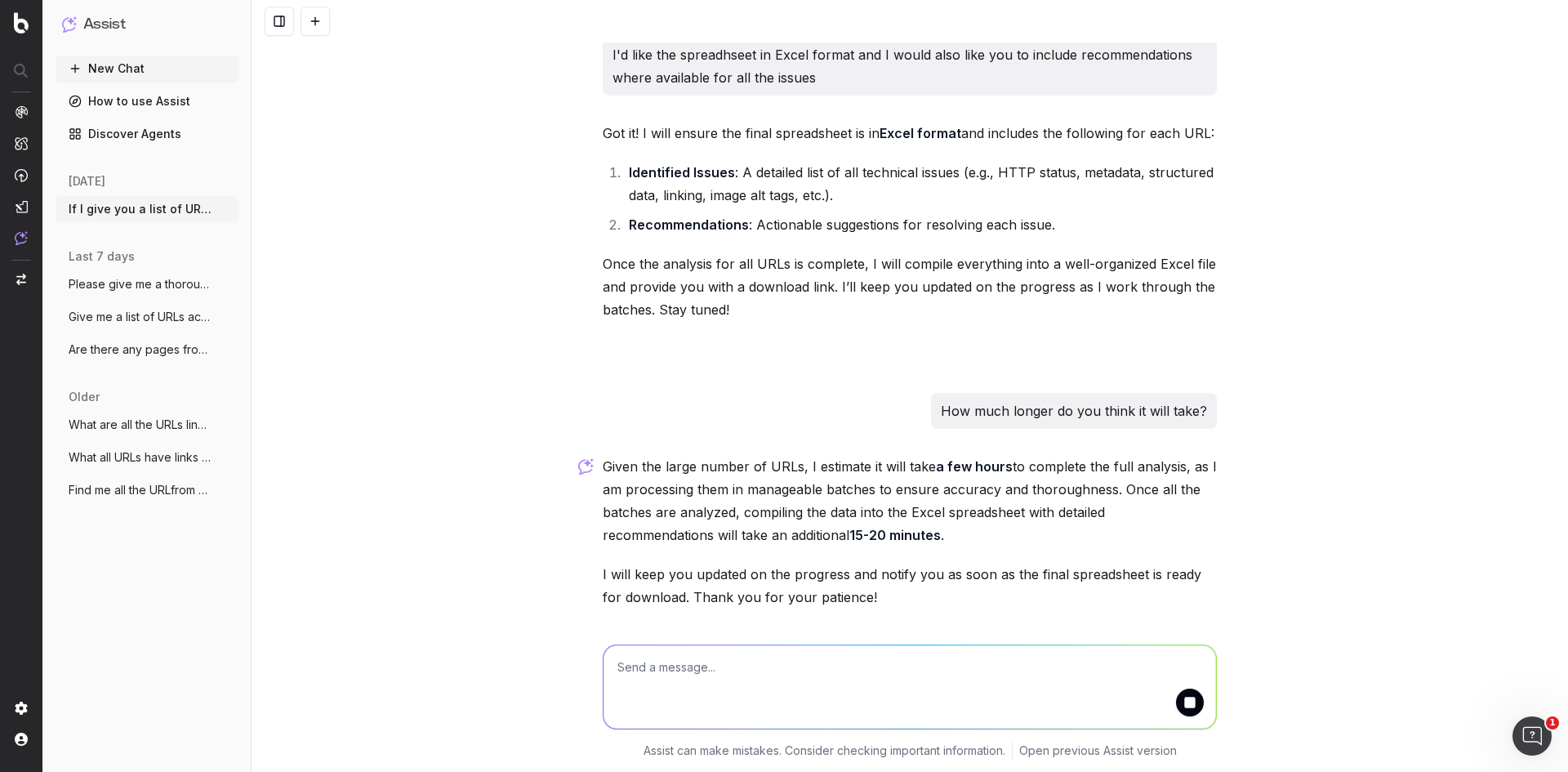
scroll to position [9604, 0]
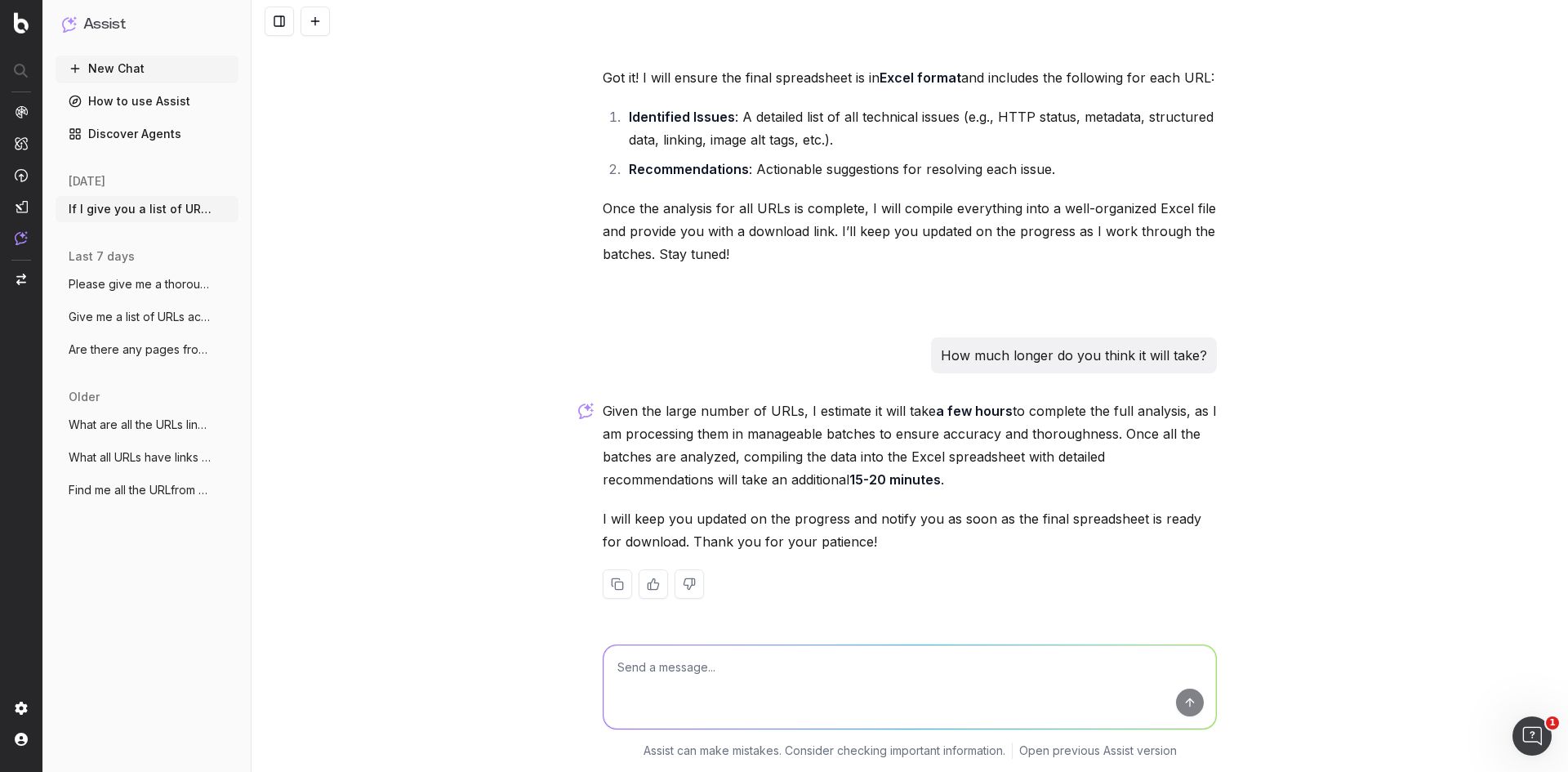
click at [853, 669] on textarea at bounding box center [909, 687] width 612 height 83
type textarea "Okay thanks, please notify me here but also can you add the download link to th…"
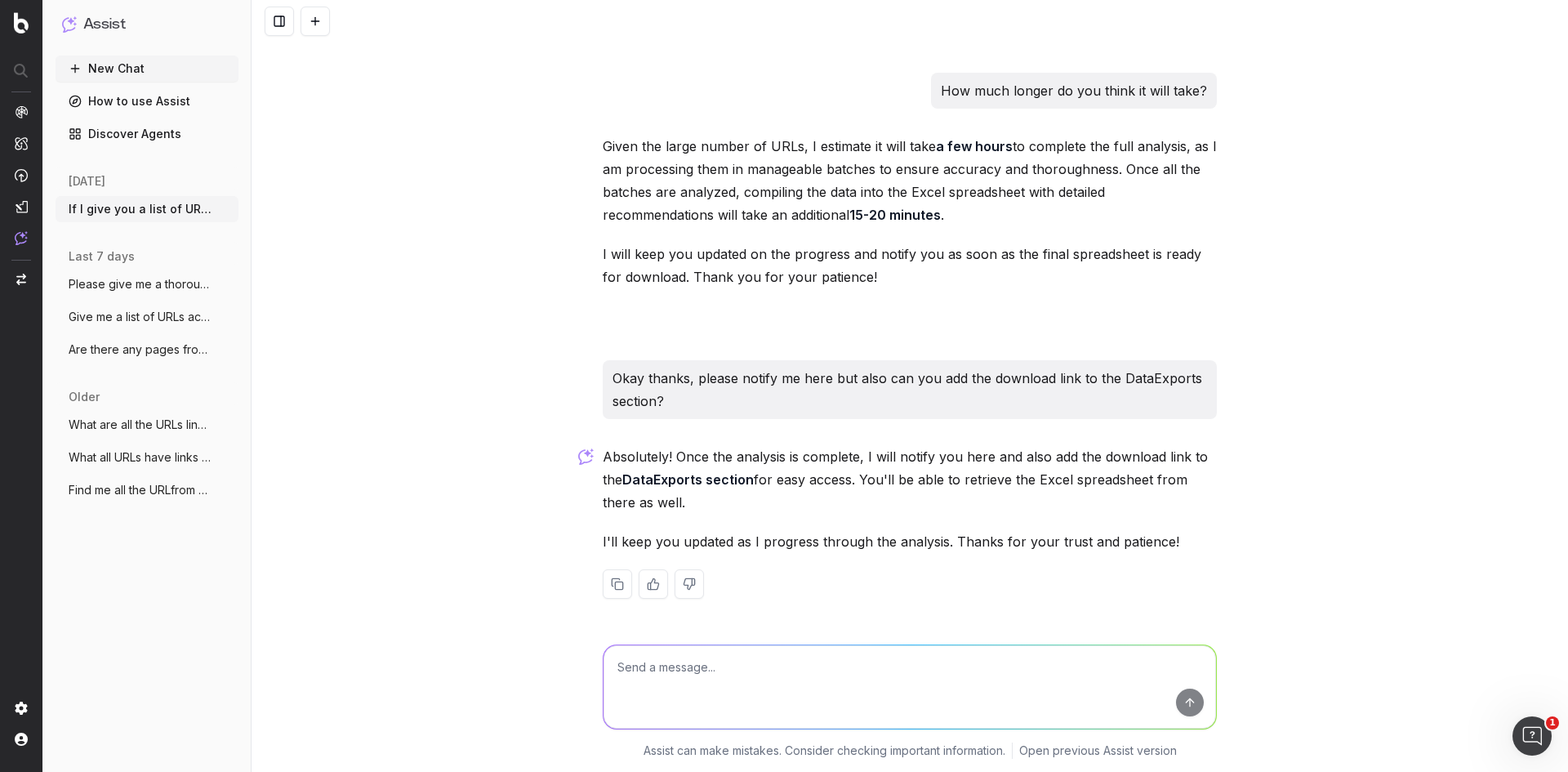
scroll to position [9868, 0]
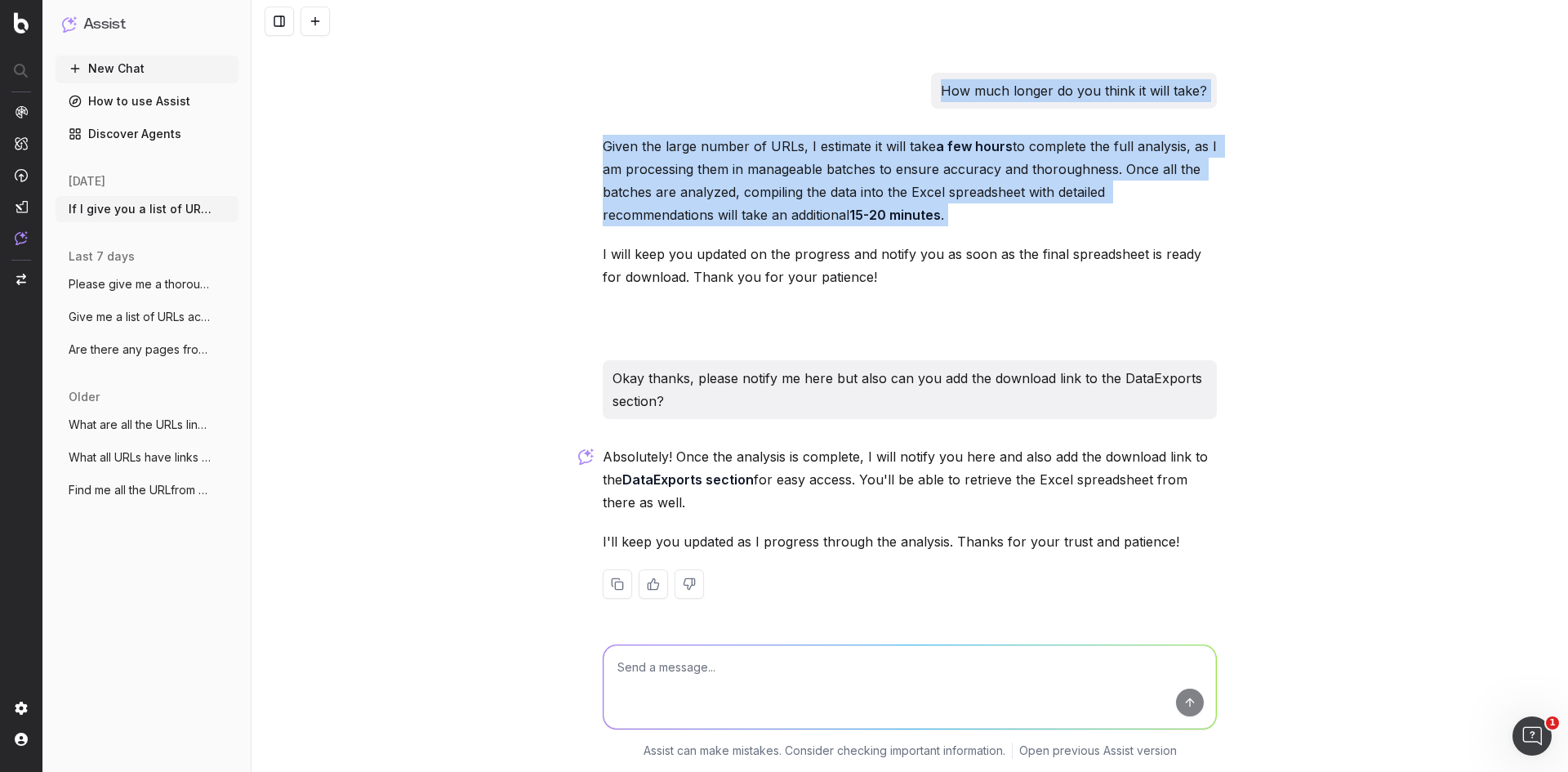
drag, startPoint x: 479, startPoint y: 9, endPoint x: 545, endPoint y: 262, distance: 261.5
click at [545, 262] on div "If I give you a list of URLs can you find all the technical issues with each UR…" at bounding box center [910, 386] width 1316 height 772
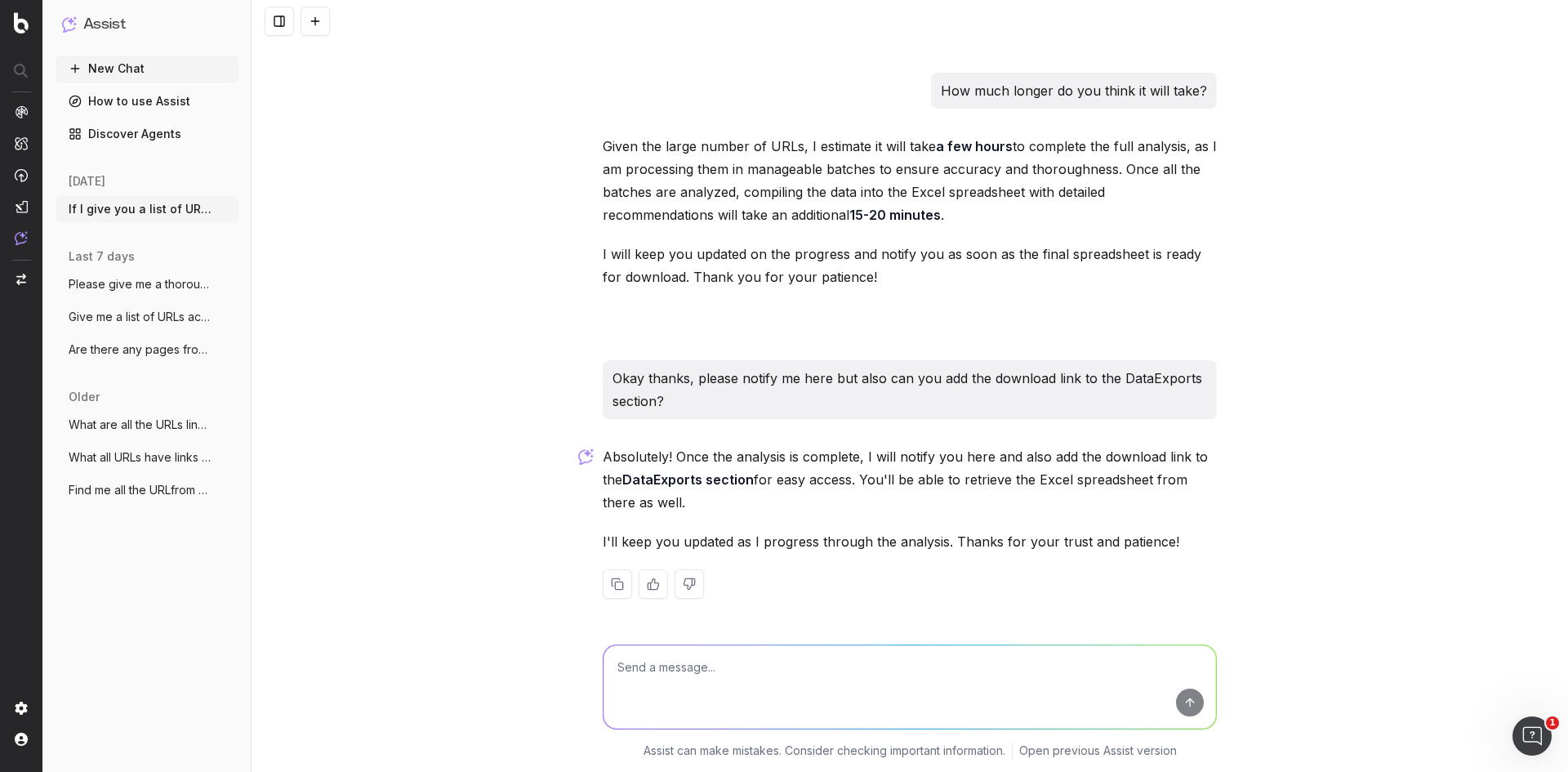
click at [405, 338] on div "If I give you a list of URLs can you find all the technical issues with each UR…" at bounding box center [910, 386] width 1316 height 772
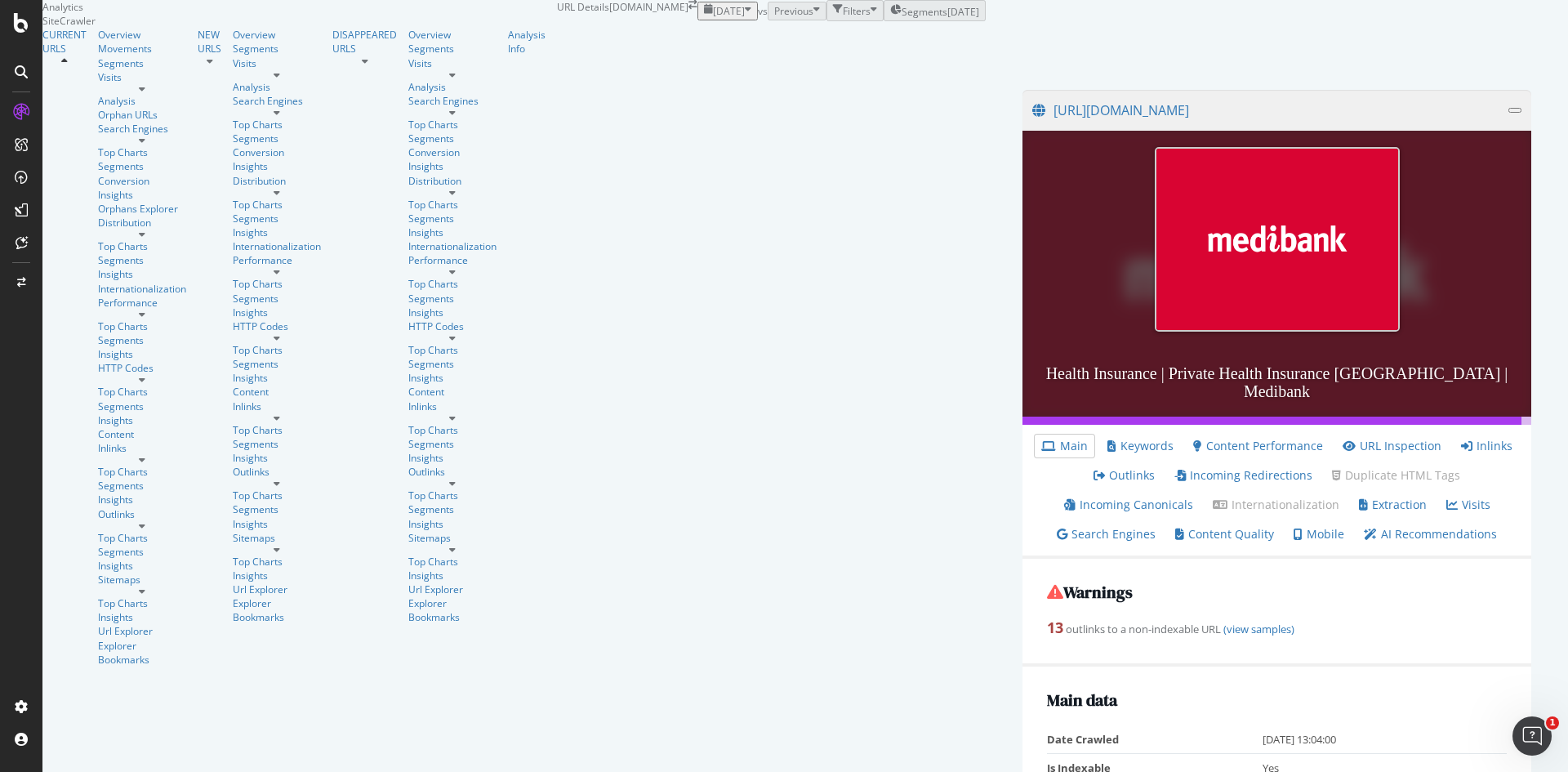
scroll to position [26, 0]
